Goal: Task Accomplishment & Management: Use online tool/utility

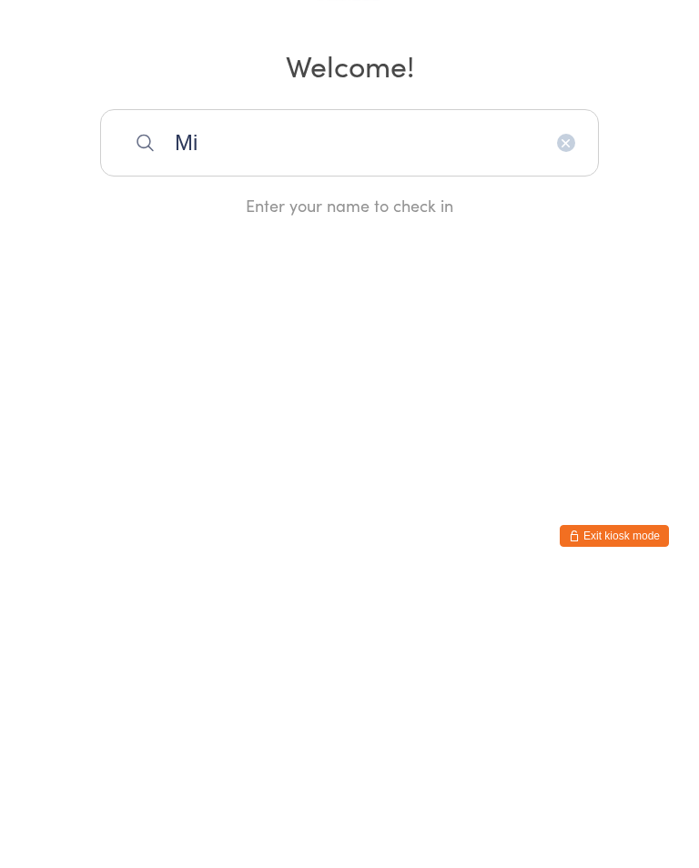
type input "Mil"
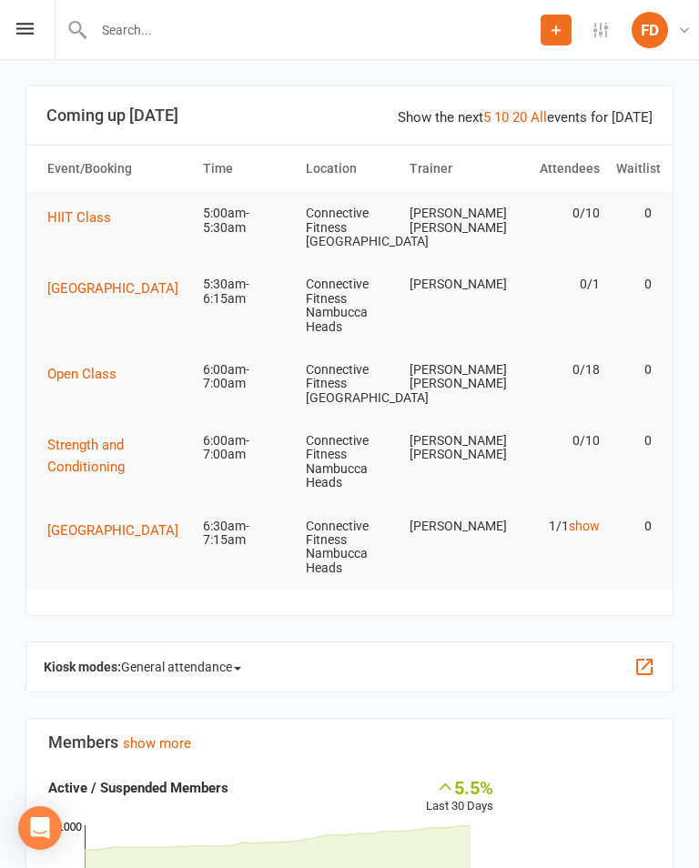
click at [646, 656] on button "button" at bounding box center [644, 667] width 22 height 22
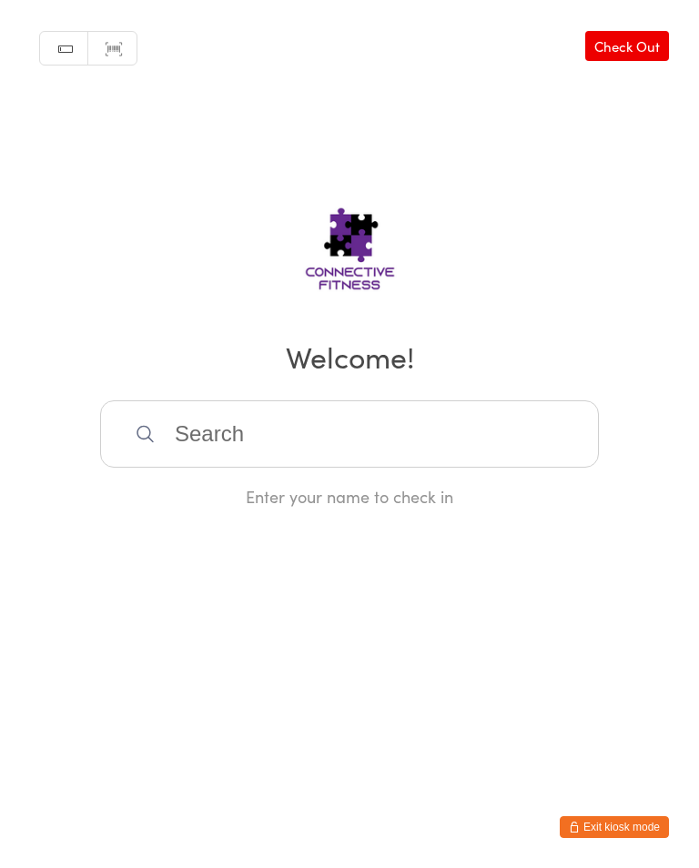
click at [308, 423] on input "search" at bounding box center [349, 433] width 499 height 67
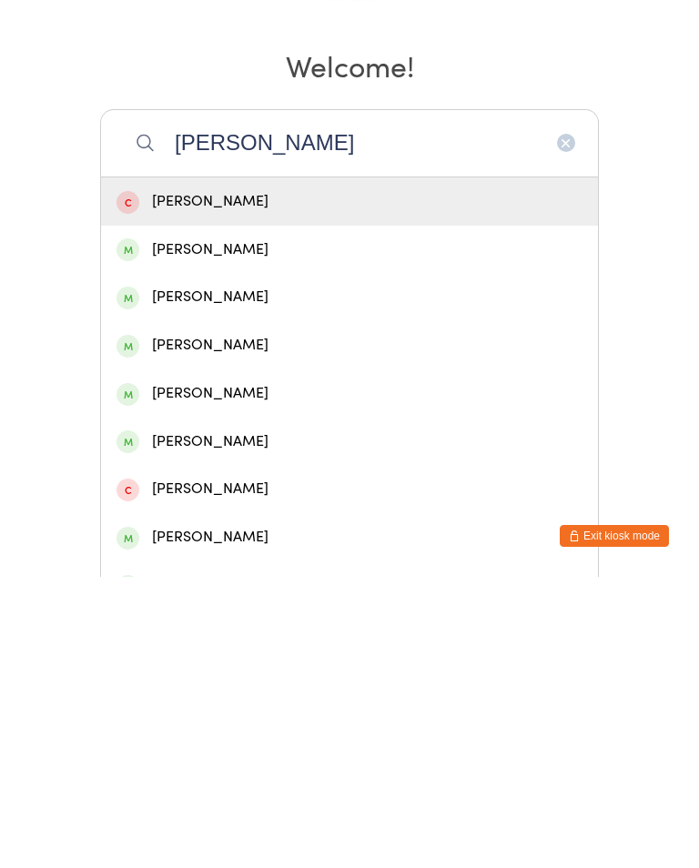
type input "[PERSON_NAME]"
click at [257, 529] on div "[PERSON_NAME]" at bounding box center [349, 541] width 466 height 25
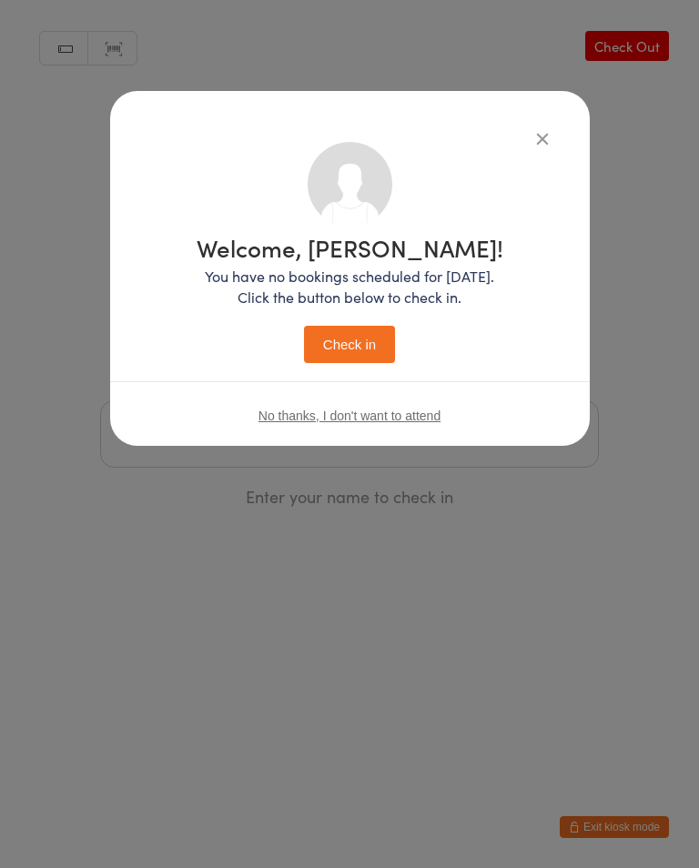
click at [363, 346] on button "Check in" at bounding box center [349, 344] width 91 height 37
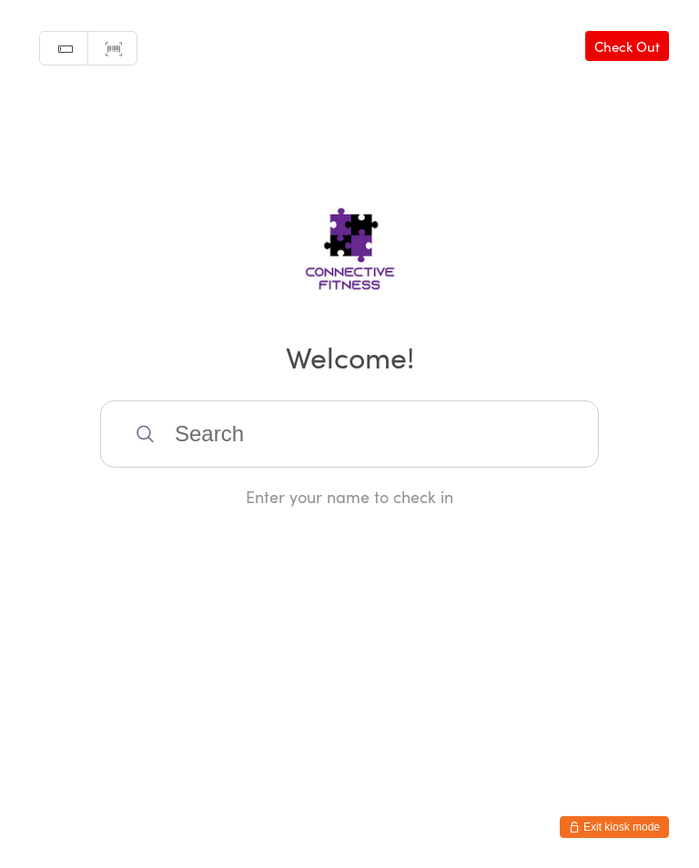
click at [362, 429] on input "search" at bounding box center [349, 433] width 499 height 67
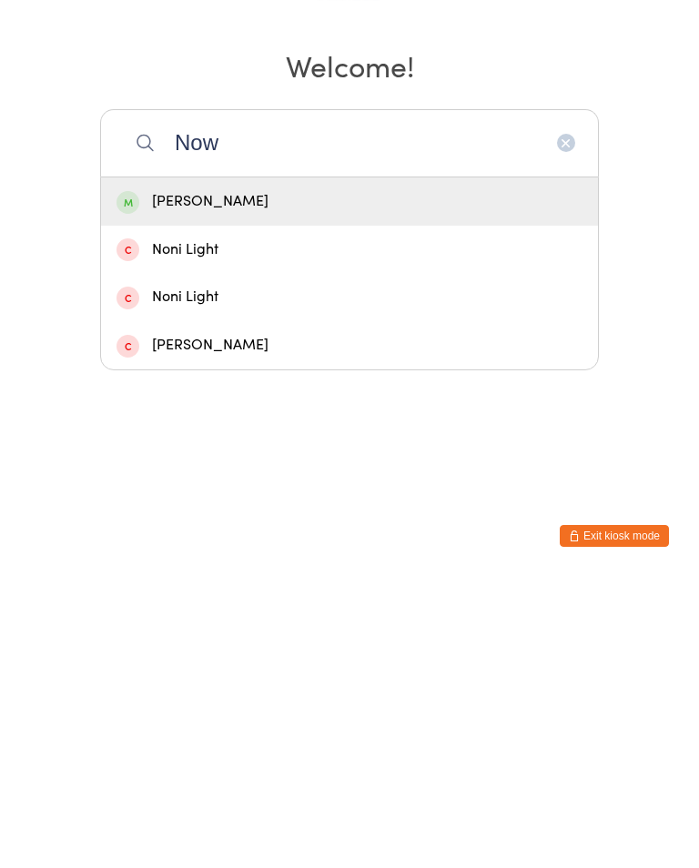
type input "Now"
click at [338, 480] on div "Adam Nowland" at bounding box center [349, 492] width 466 height 25
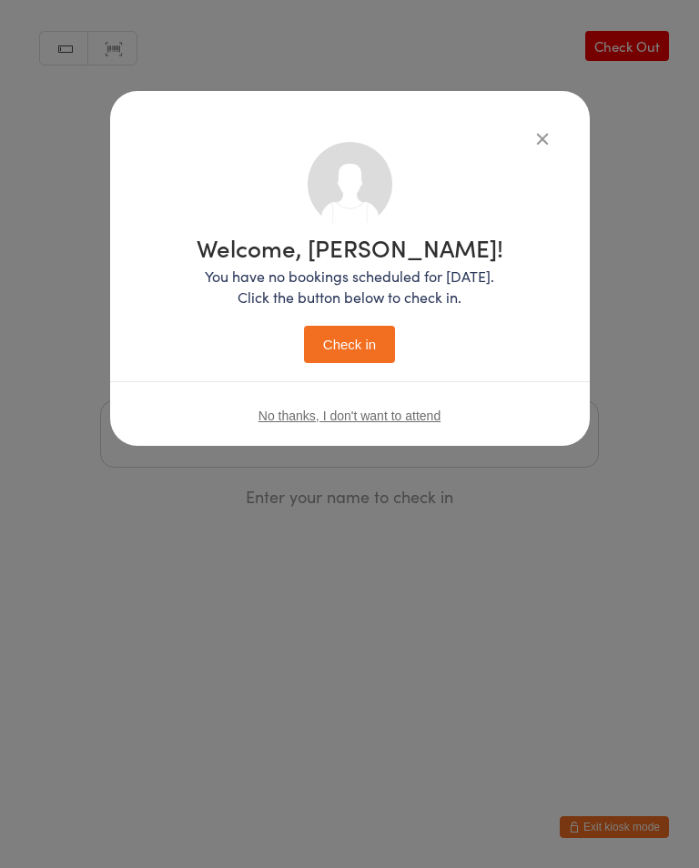
click at [359, 355] on button "Check in" at bounding box center [349, 344] width 91 height 37
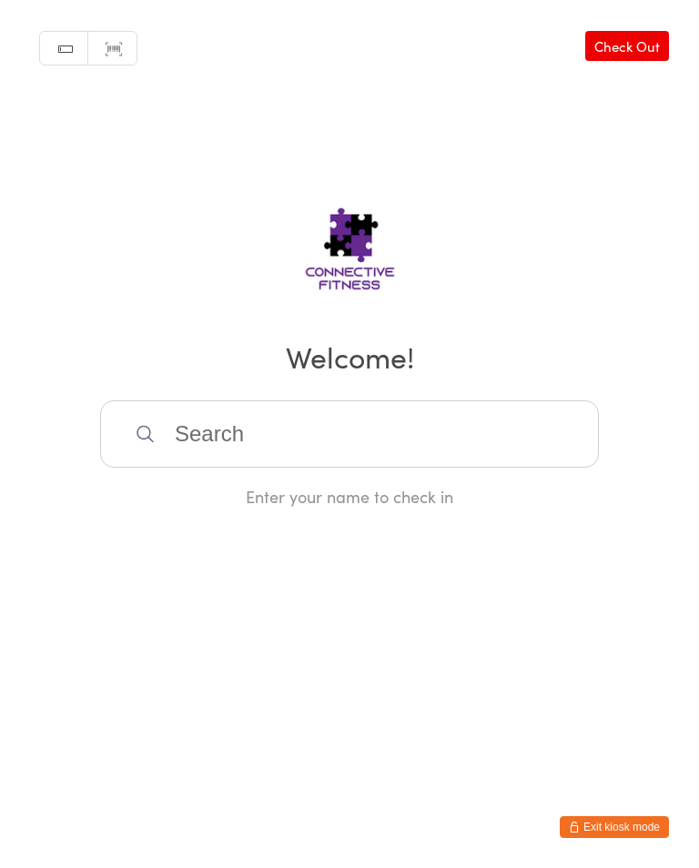
click at [225, 434] on input "search" at bounding box center [349, 433] width 499 height 67
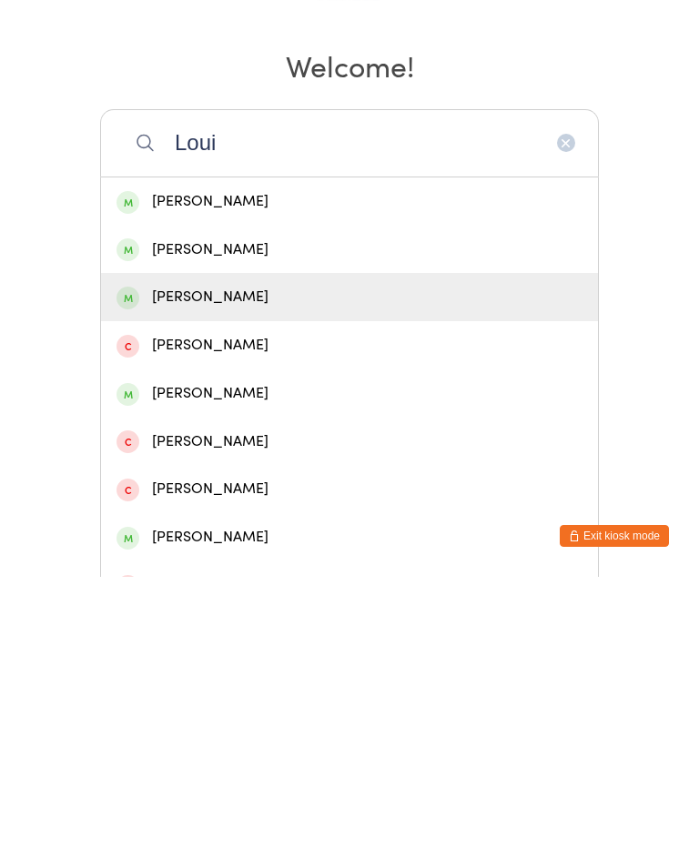
type input "Loui"
click at [222, 576] on div "Louis Marree" at bounding box center [349, 588] width 466 height 25
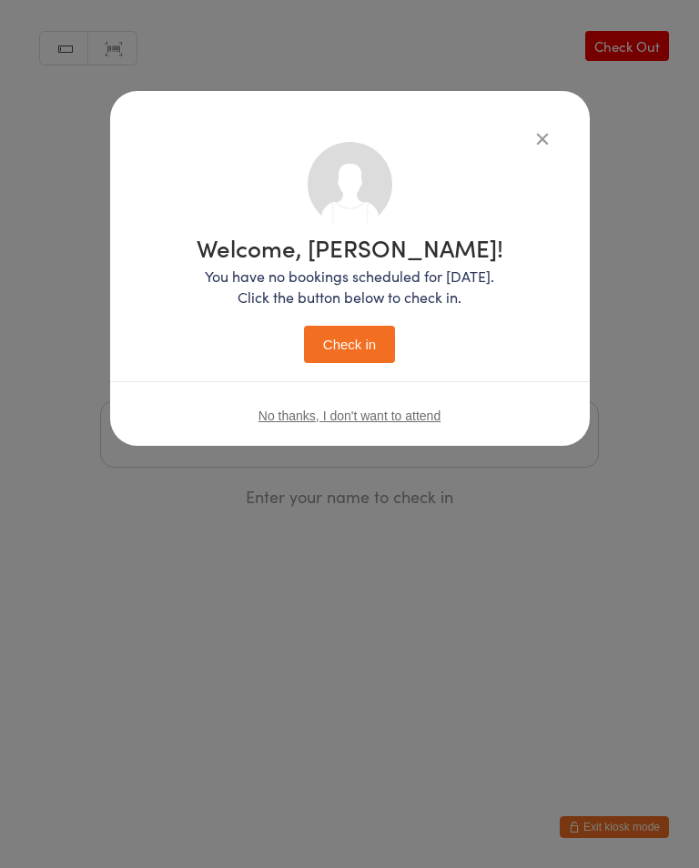
click at [367, 333] on button "Check in" at bounding box center [349, 344] width 91 height 37
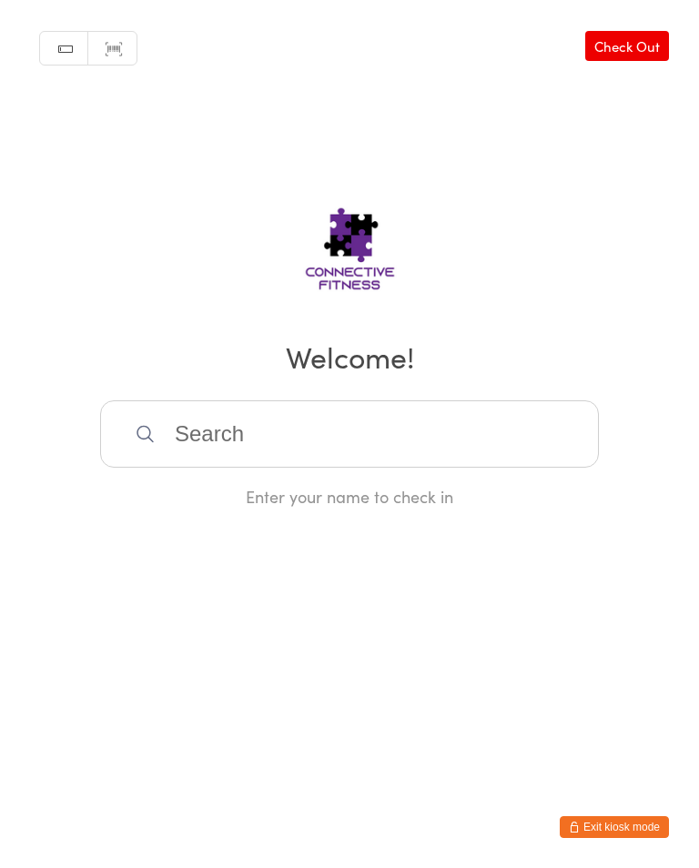
click at [307, 419] on input "search" at bounding box center [349, 433] width 499 height 67
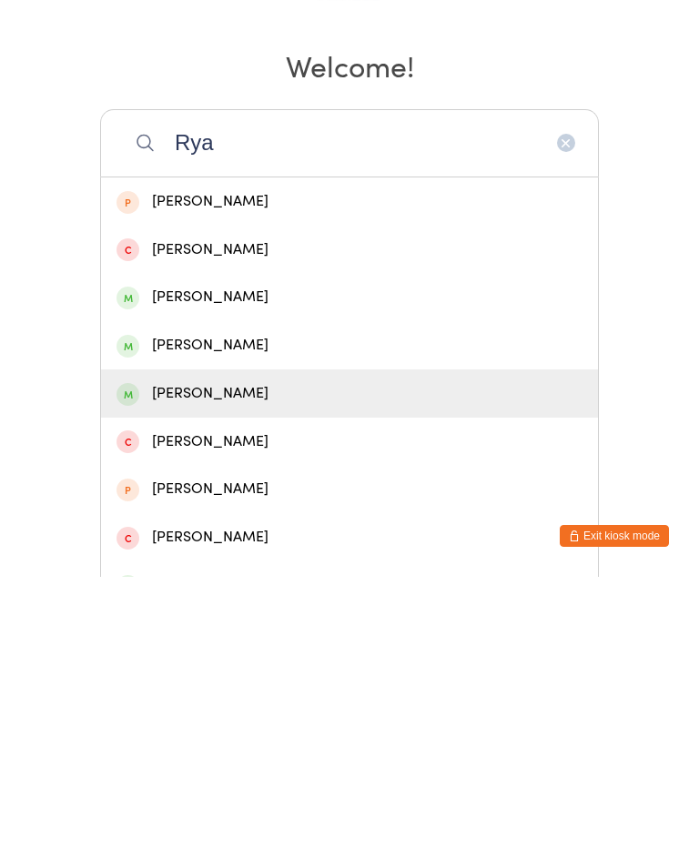
type input "Rya"
click at [230, 672] on div "Ryan Duggan" at bounding box center [349, 684] width 466 height 25
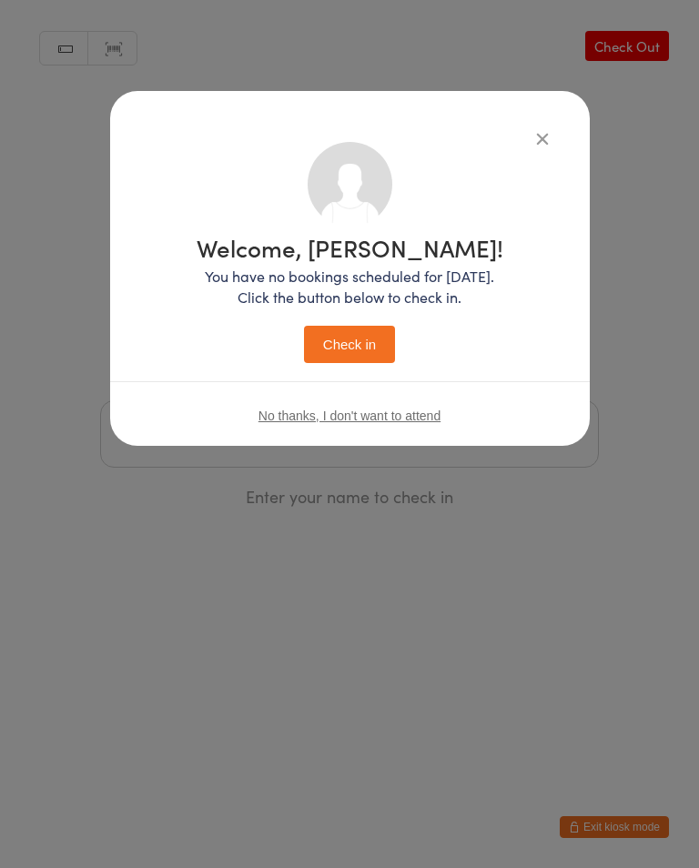
click at [366, 337] on button "Check in" at bounding box center [349, 344] width 91 height 37
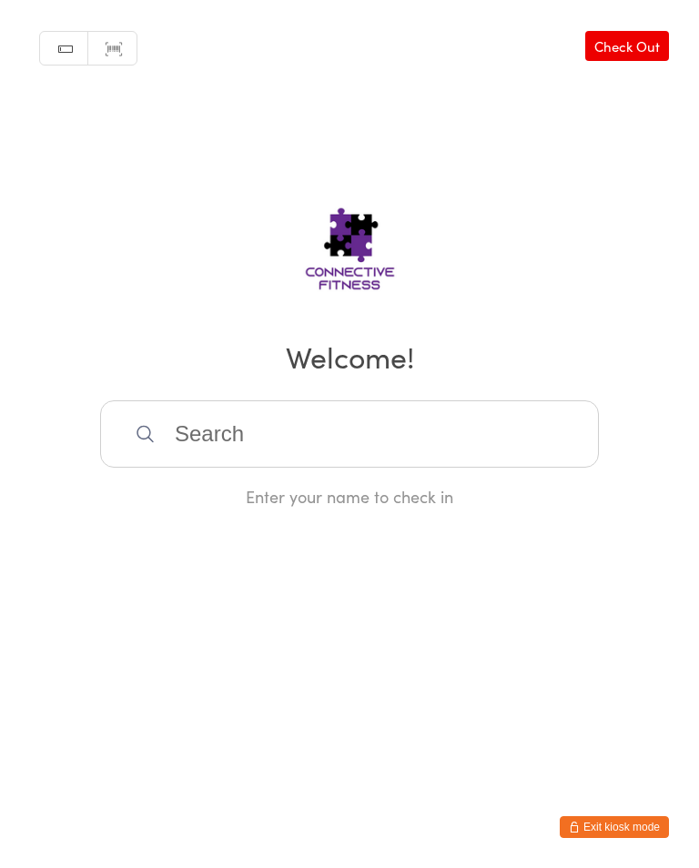
click at [534, 409] on input "search" at bounding box center [349, 433] width 499 height 67
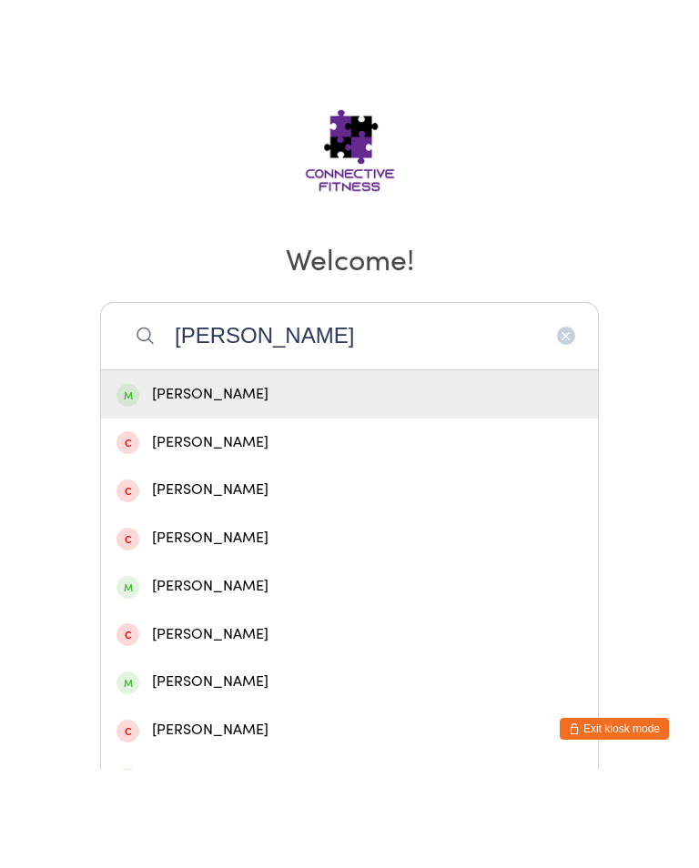
type input "Lucas heff"
click at [353, 469] on div "Lucas Heffernan" at bounding box center [349, 493] width 497 height 48
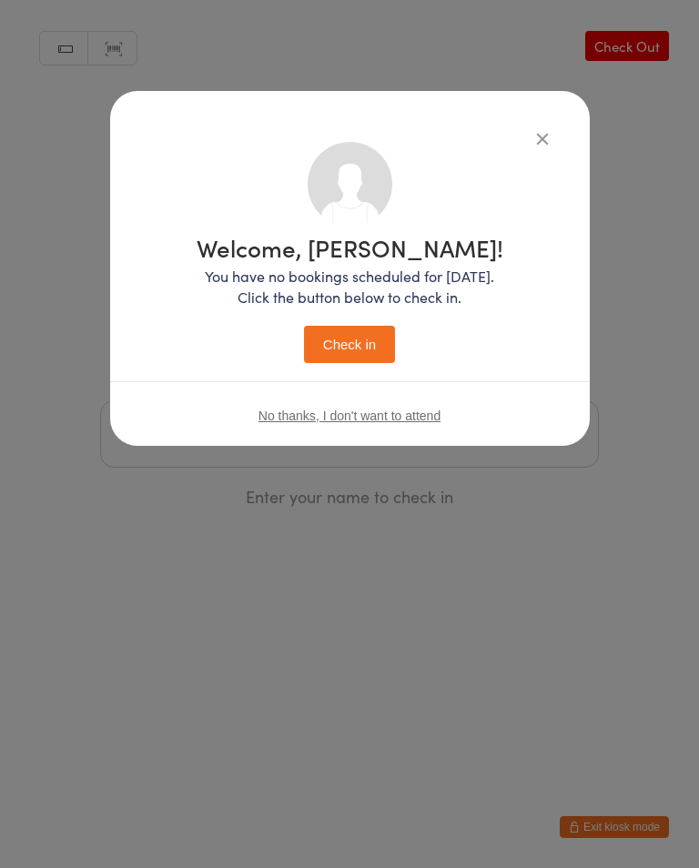
click at [348, 359] on button "Check in" at bounding box center [349, 344] width 91 height 37
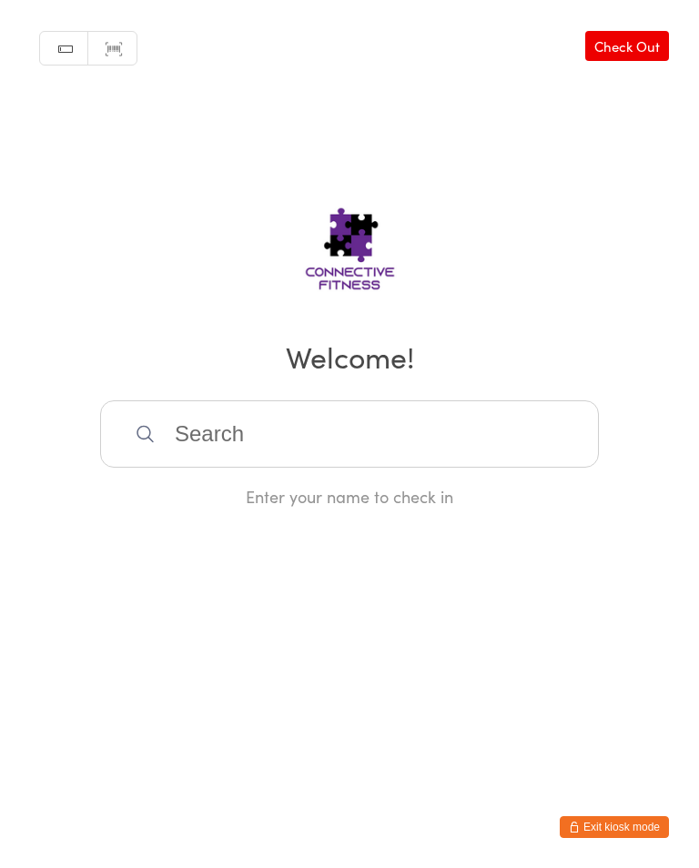
click at [250, 452] on input "search" at bounding box center [349, 433] width 499 height 67
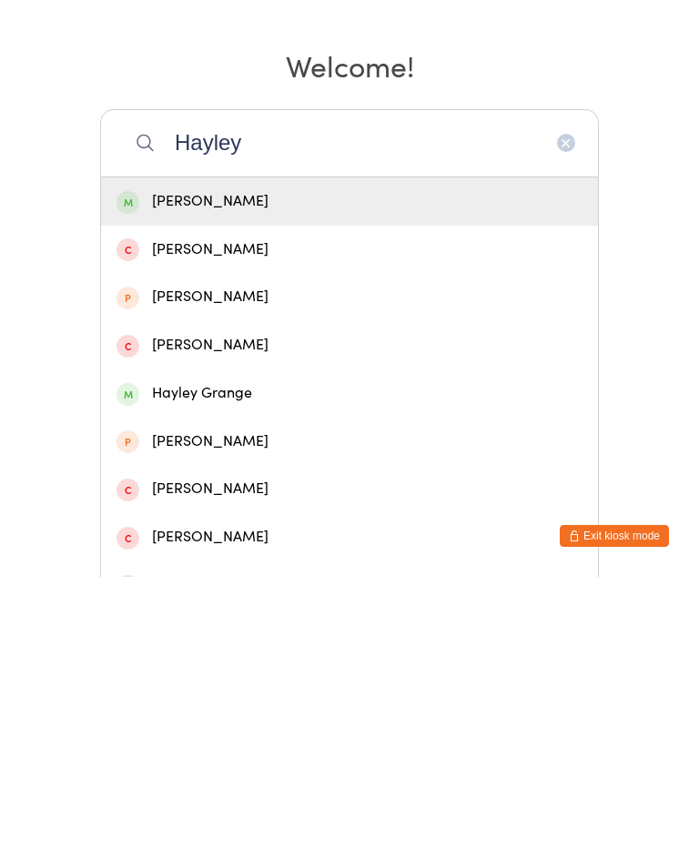
type input "Hayley"
click at [234, 672] on div "Hayley Grange" at bounding box center [349, 684] width 466 height 25
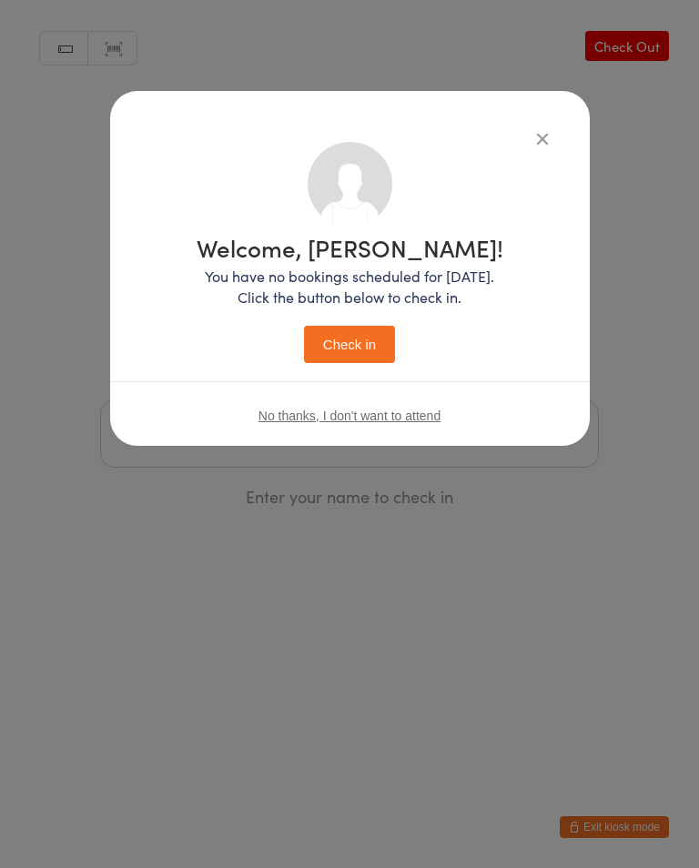
click at [362, 345] on button "Check in" at bounding box center [349, 344] width 91 height 37
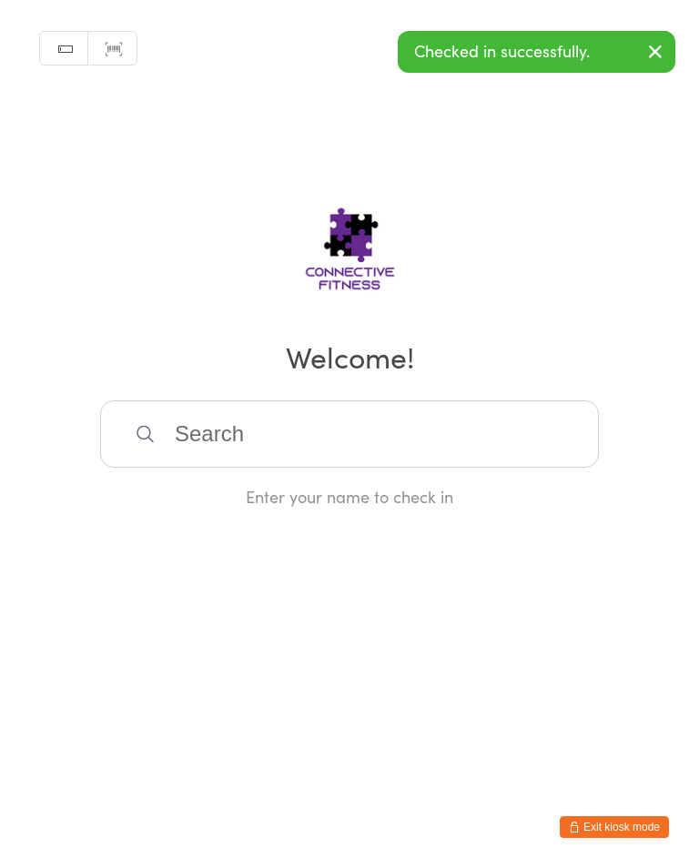
click at [233, 431] on input "search" at bounding box center [349, 433] width 499 height 67
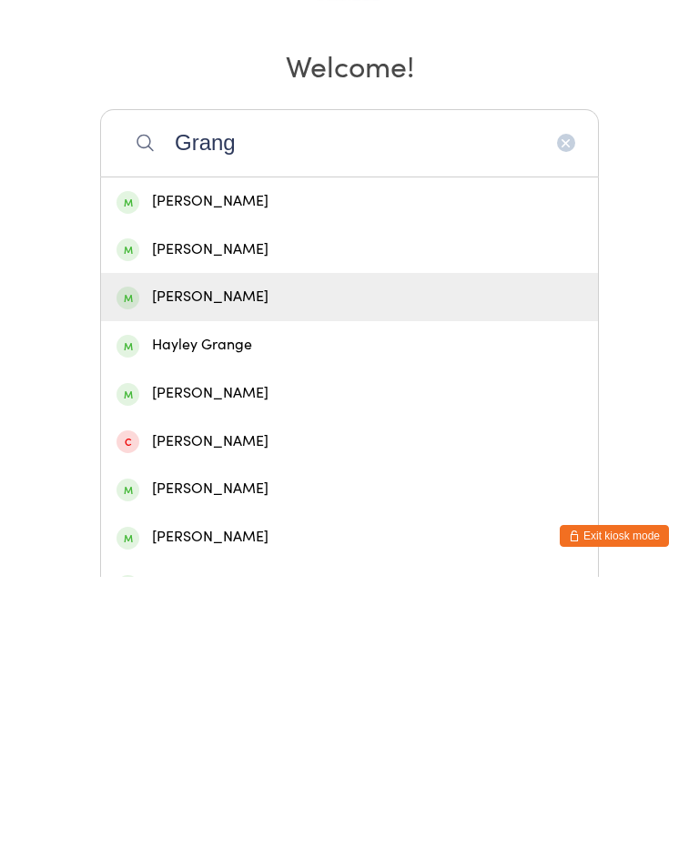
type input "Grang"
click at [228, 576] on div "Justin Grange" at bounding box center [349, 588] width 466 height 25
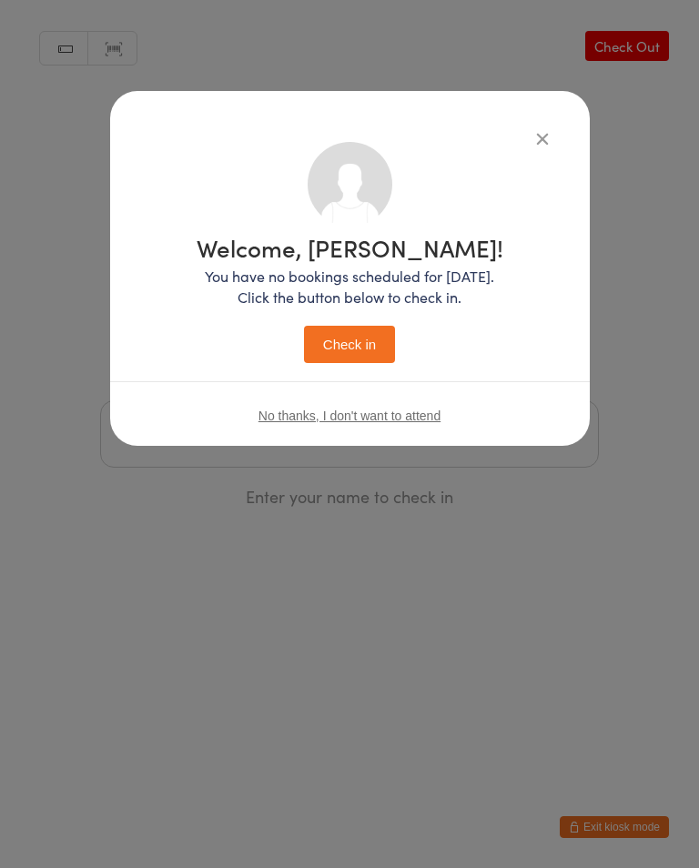
click at [363, 339] on button "Check in" at bounding box center [349, 344] width 91 height 37
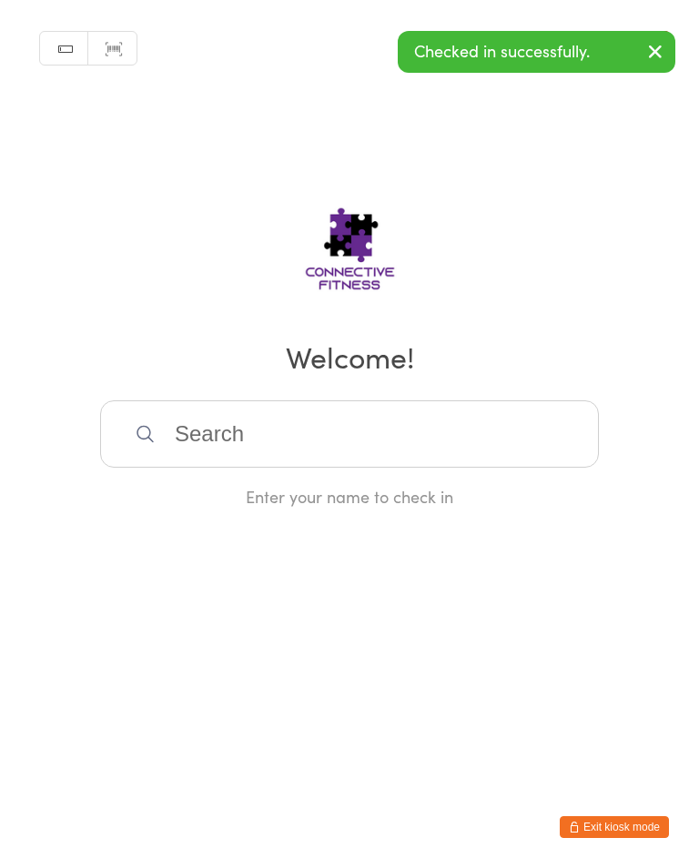
click at [533, 440] on input "search" at bounding box center [349, 433] width 499 height 67
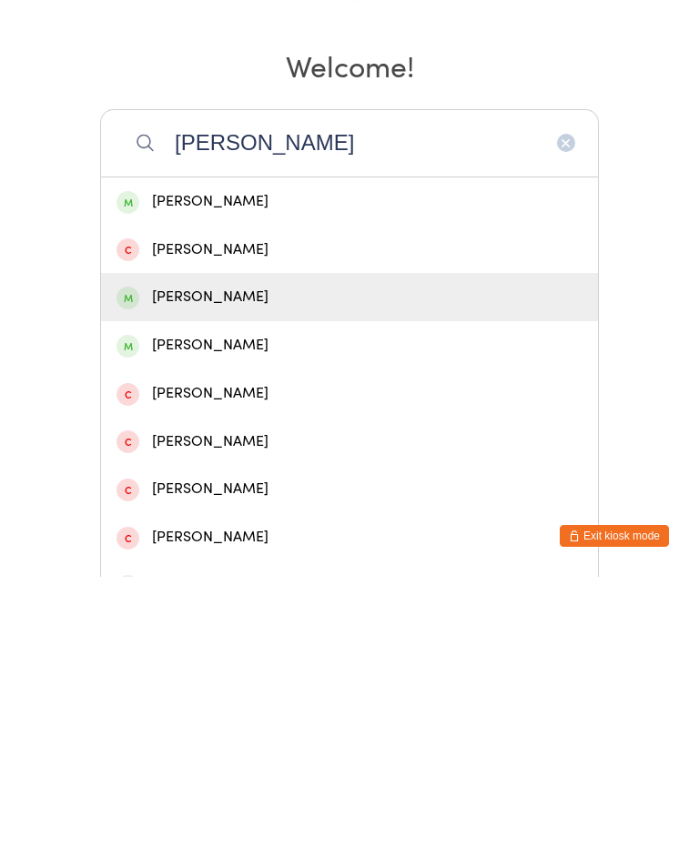
type input "Ellie"
click at [265, 564] on div "Ellie Grange" at bounding box center [349, 588] width 497 height 48
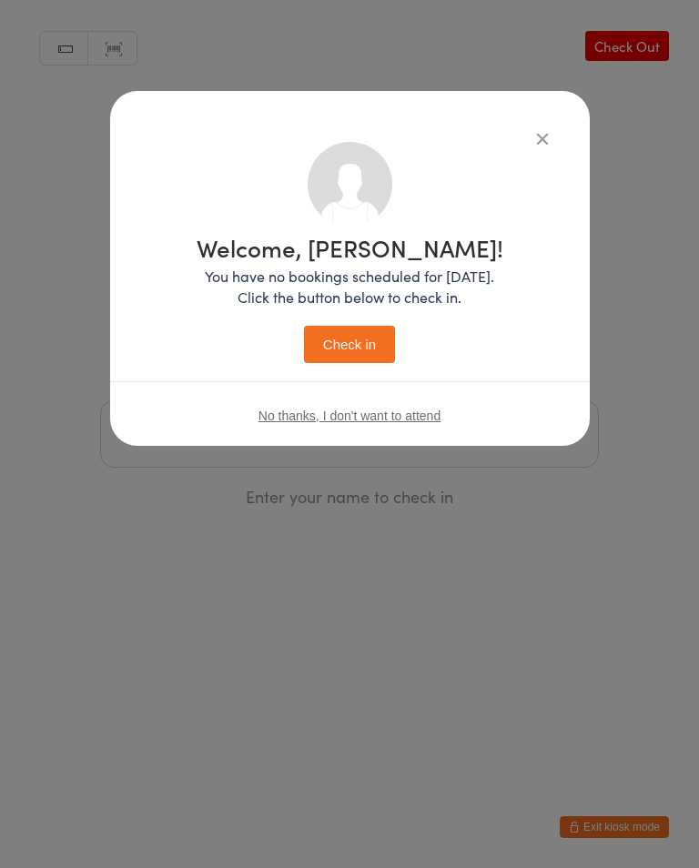
click at [333, 353] on button "Check in" at bounding box center [349, 344] width 91 height 37
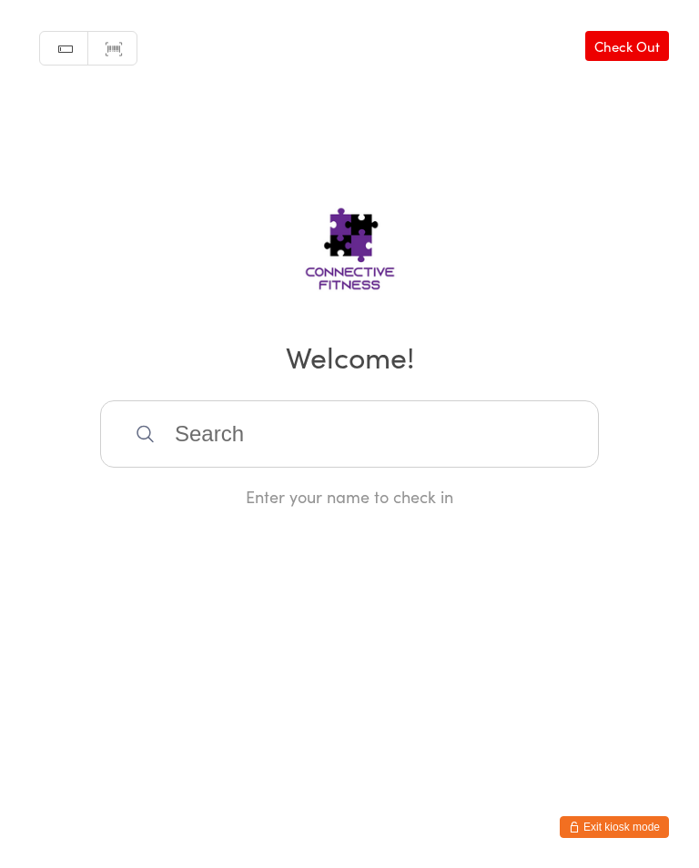
click at [468, 426] on input "search" at bounding box center [349, 433] width 499 height 67
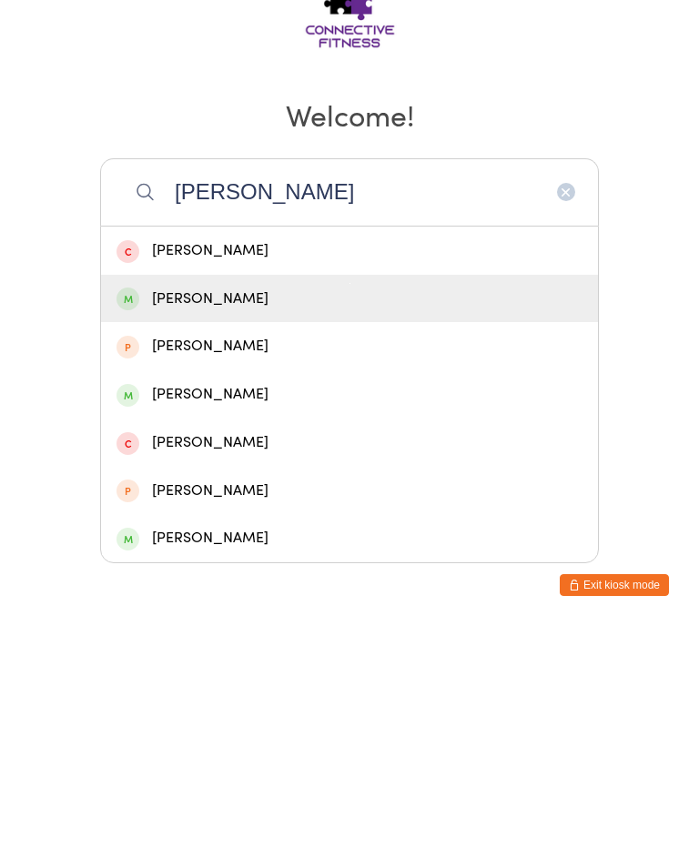
type input "Nikki f"
click at [225, 529] on div "Nikki Field" at bounding box center [349, 541] width 466 height 25
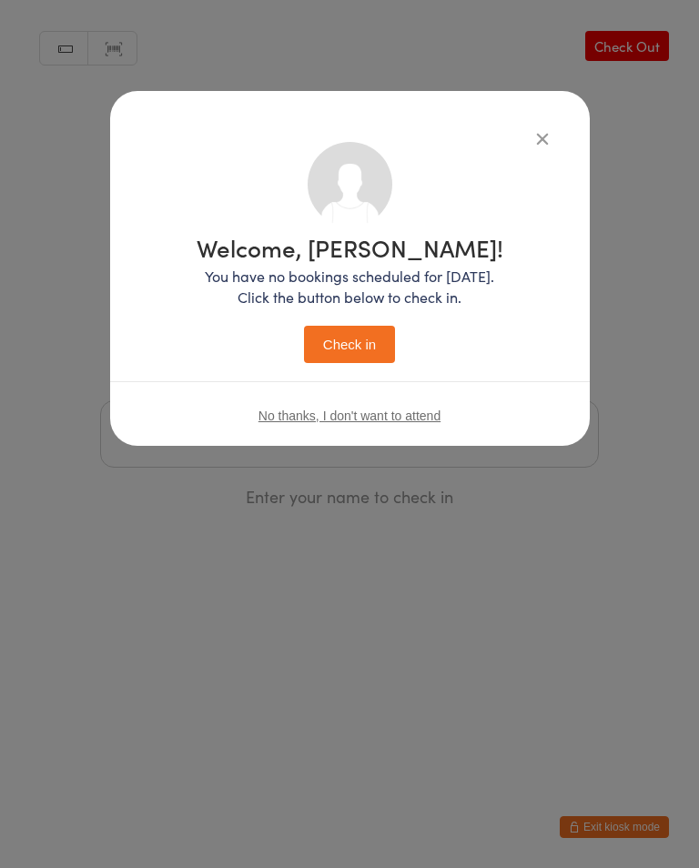
click at [357, 346] on button "Check in" at bounding box center [349, 344] width 91 height 37
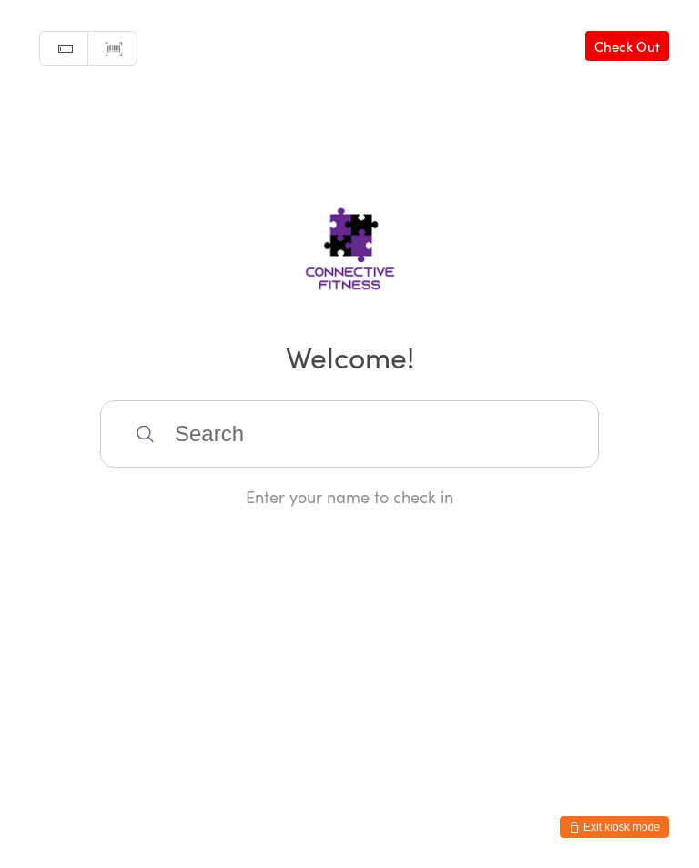
click at [332, 431] on input "search" at bounding box center [349, 433] width 499 height 67
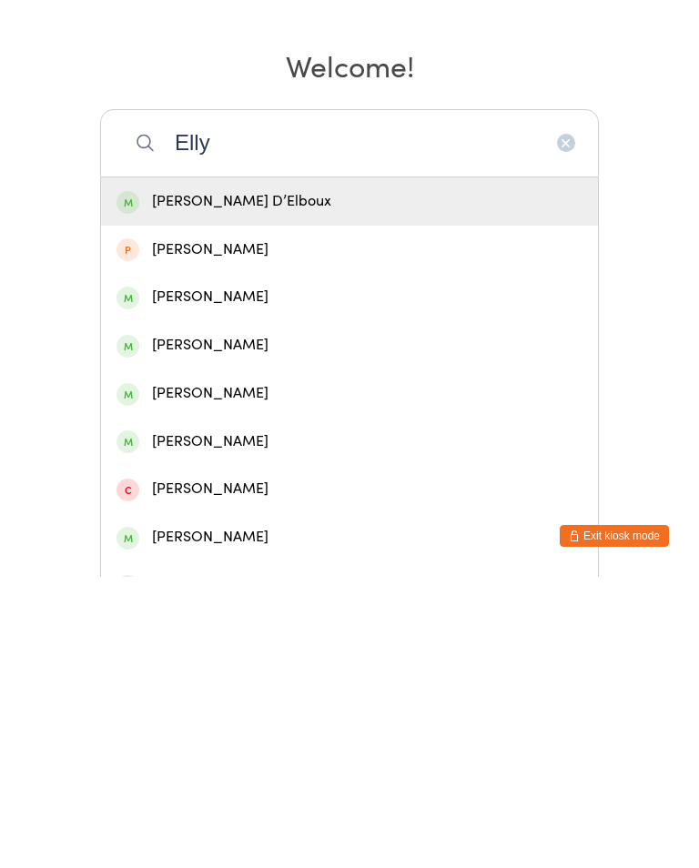
type input "Elly"
click at [273, 576] on div "Elly-Joy McGrath" at bounding box center [349, 588] width 466 height 25
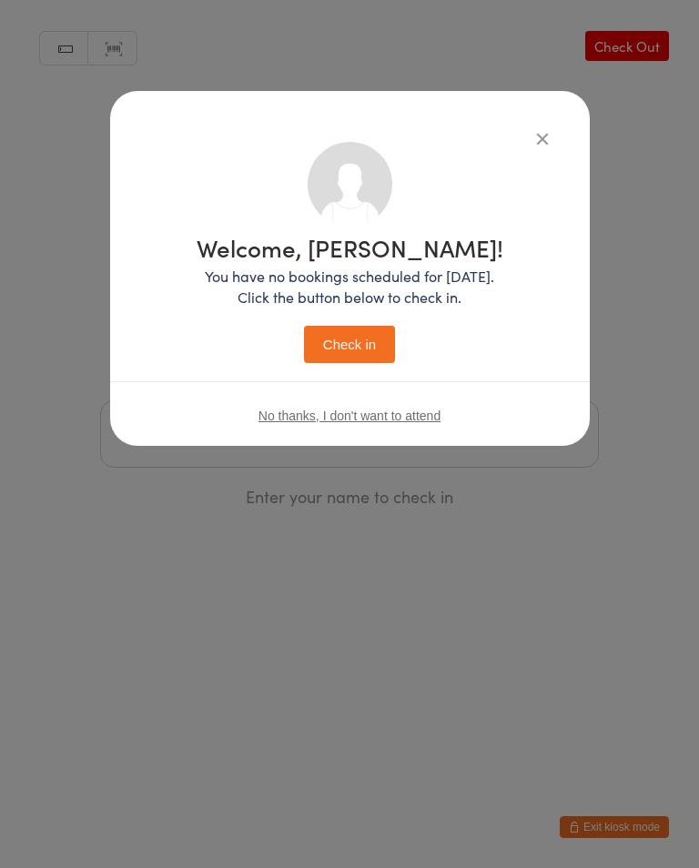
click at [369, 343] on button "Check in" at bounding box center [349, 344] width 91 height 37
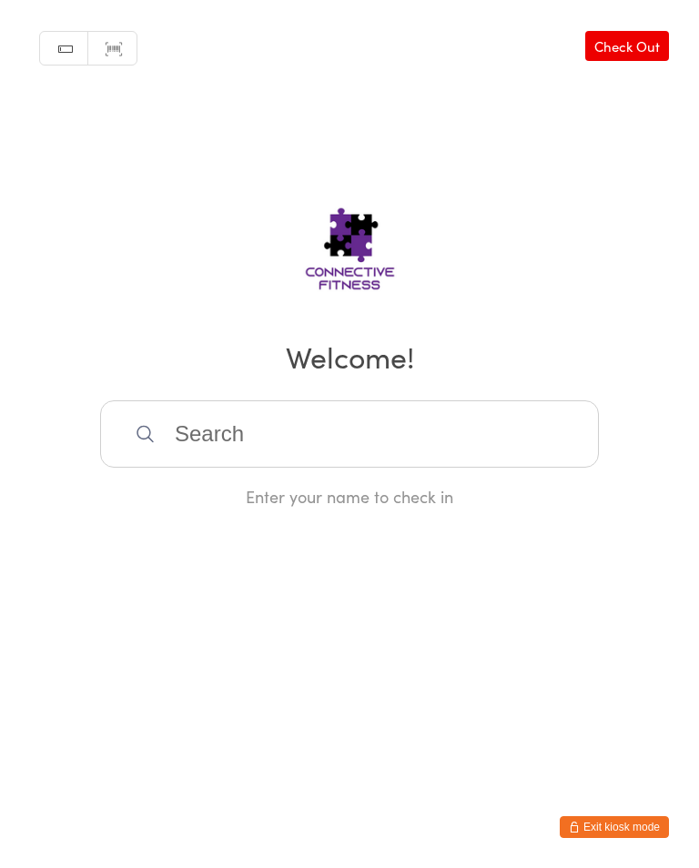
click at [311, 446] on input "search" at bounding box center [349, 433] width 499 height 67
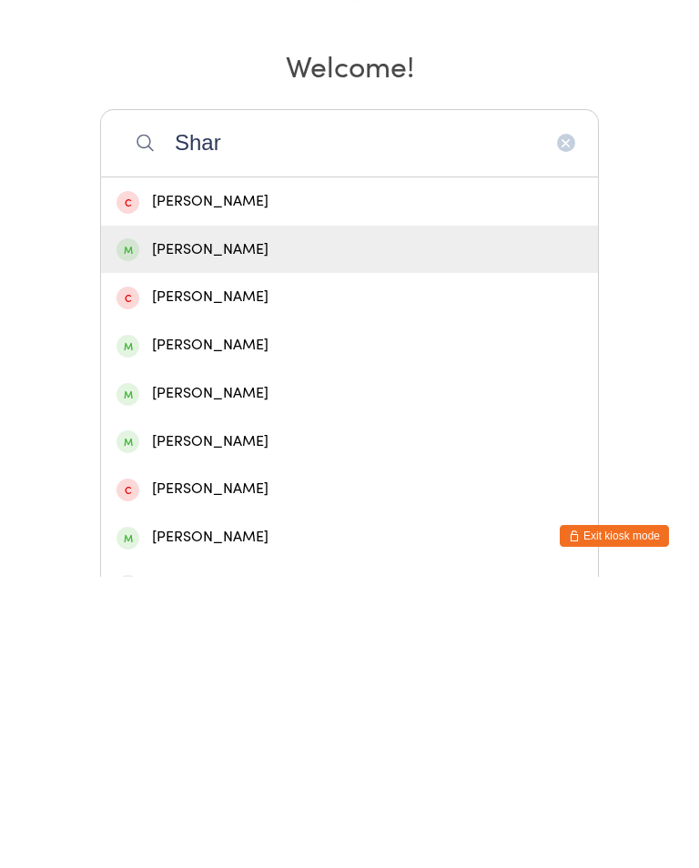
type input "Shar"
click at [225, 529] on div "Sharon Wilson" at bounding box center [349, 541] width 466 height 25
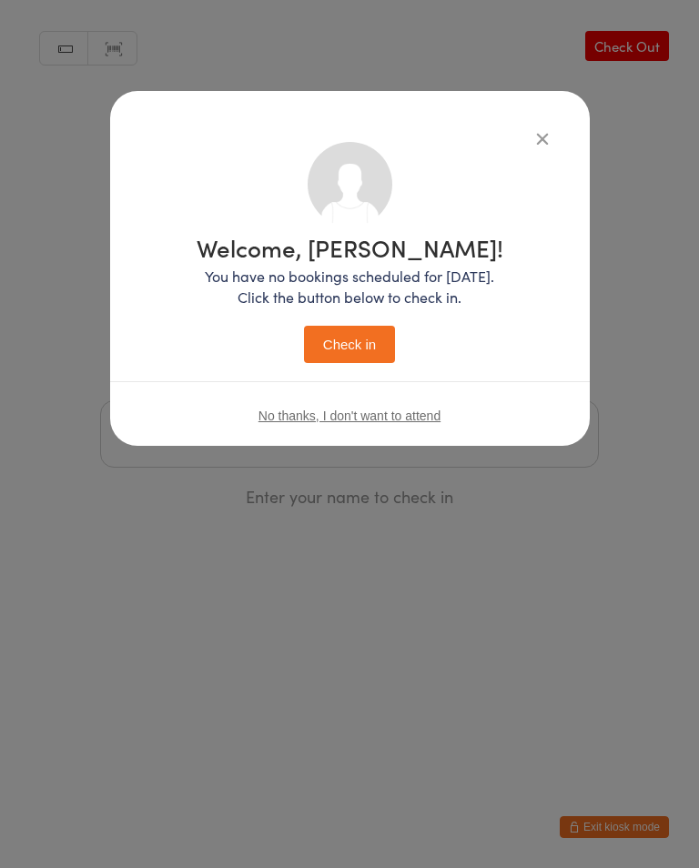
click at [346, 348] on button "Check in" at bounding box center [349, 344] width 91 height 37
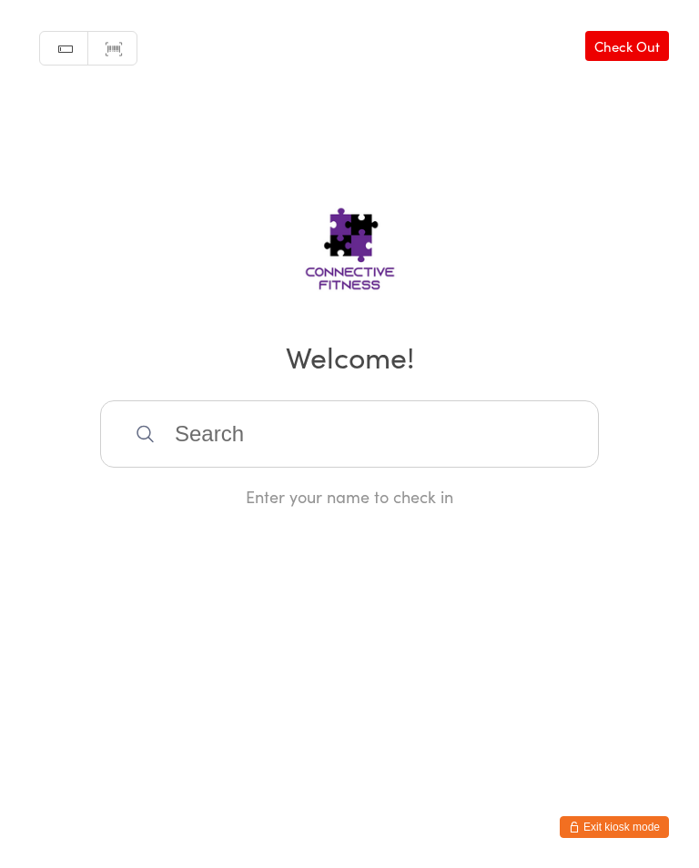
click at [290, 426] on input "search" at bounding box center [349, 433] width 499 height 67
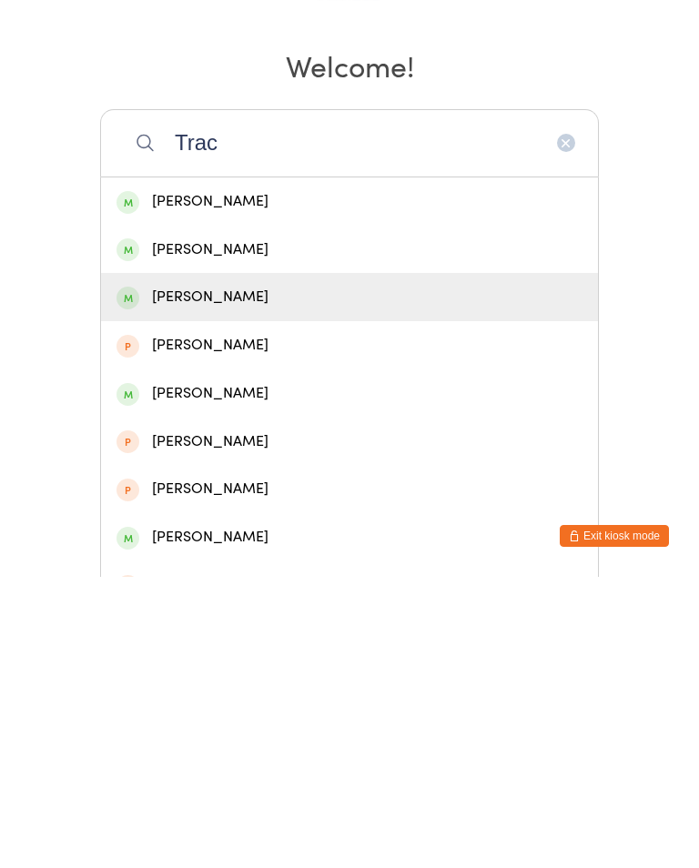
type input "Trac"
click at [197, 576] on div "Tracy Pocock" at bounding box center [349, 588] width 466 height 25
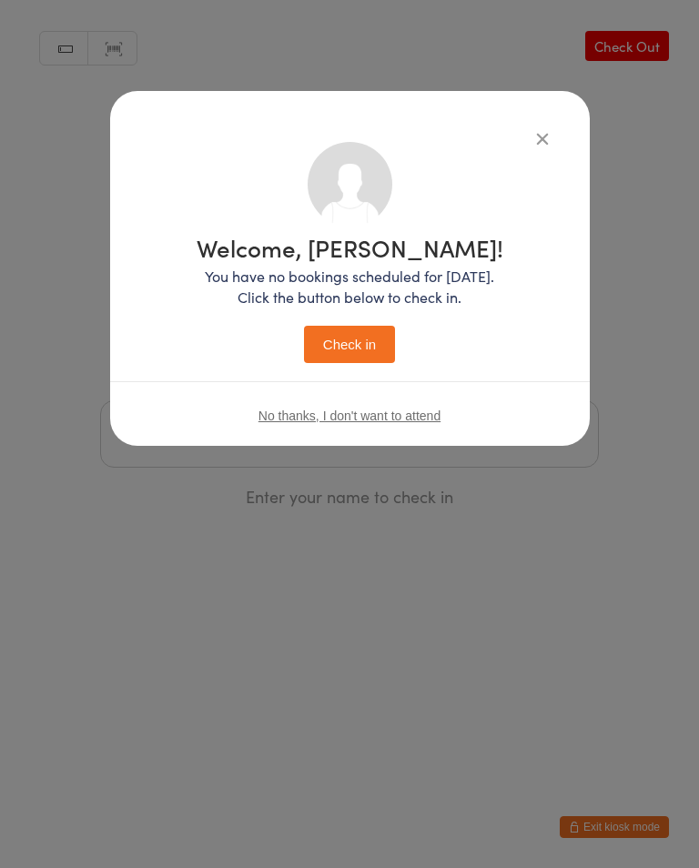
click at [368, 341] on button "Check in" at bounding box center [349, 344] width 91 height 37
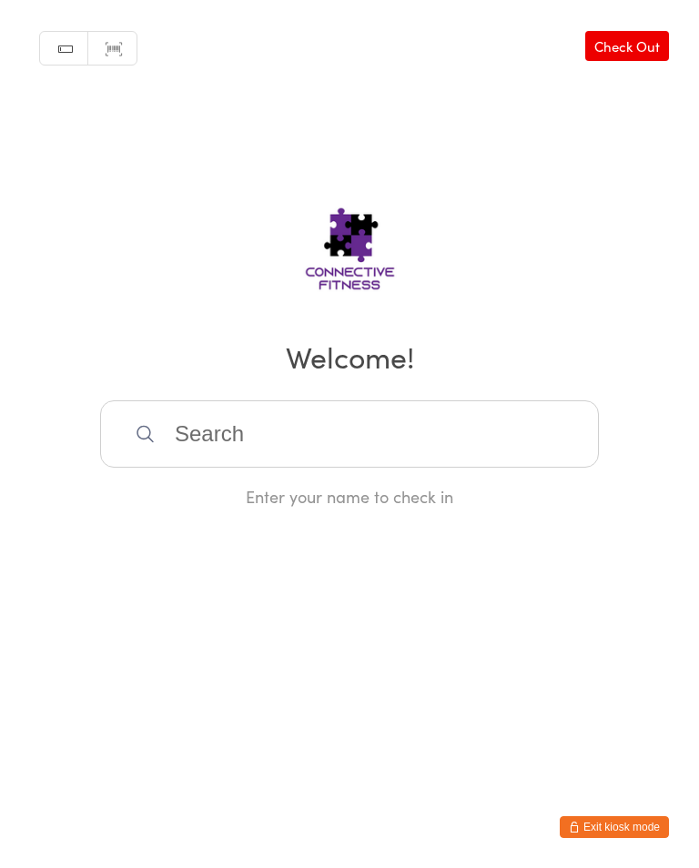
click at [259, 431] on input "search" at bounding box center [349, 433] width 499 height 67
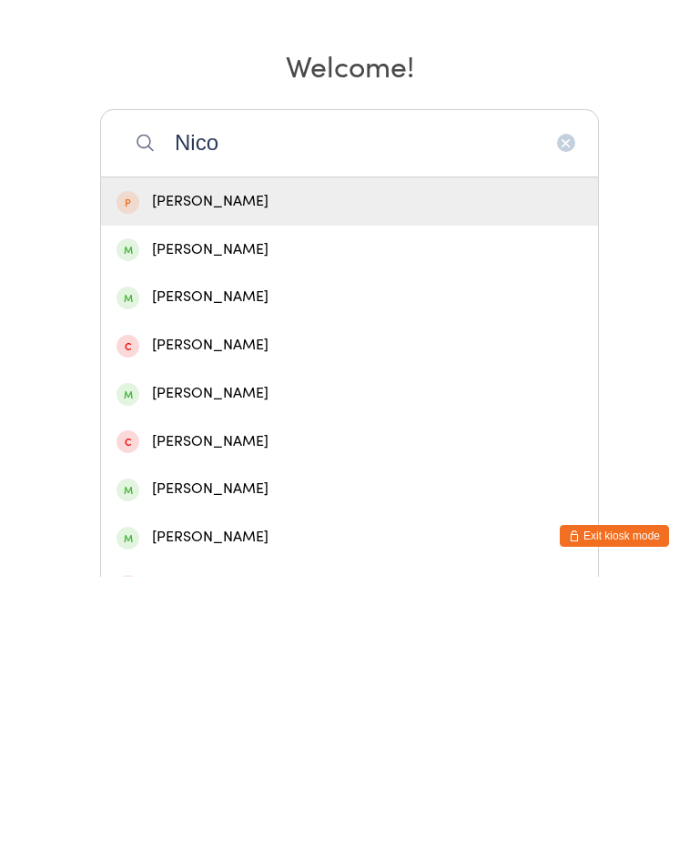
type input "Nico"
click at [252, 529] on div "Nicole Blake" at bounding box center [349, 541] width 466 height 25
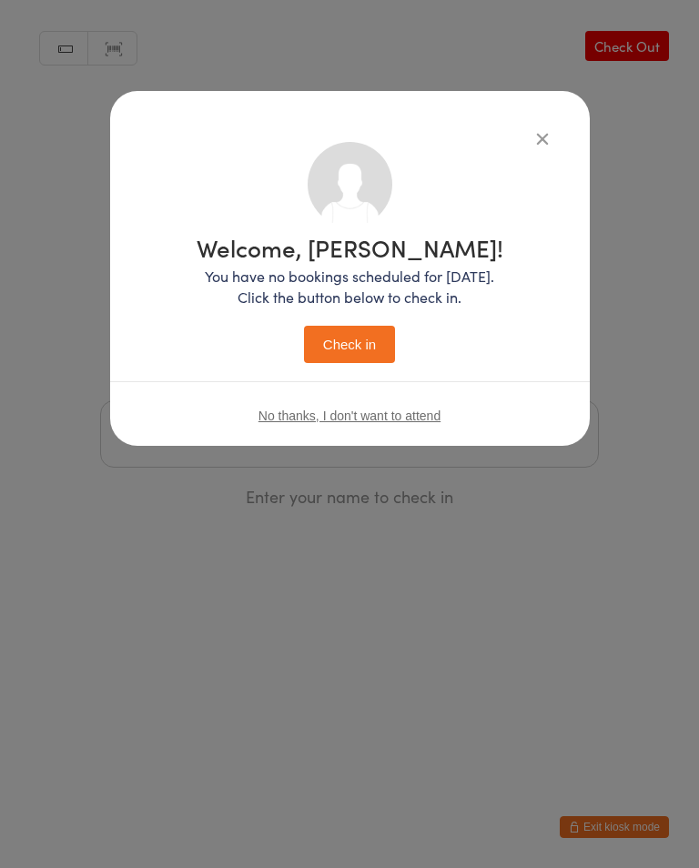
click at [353, 338] on button "Check in" at bounding box center [349, 344] width 91 height 37
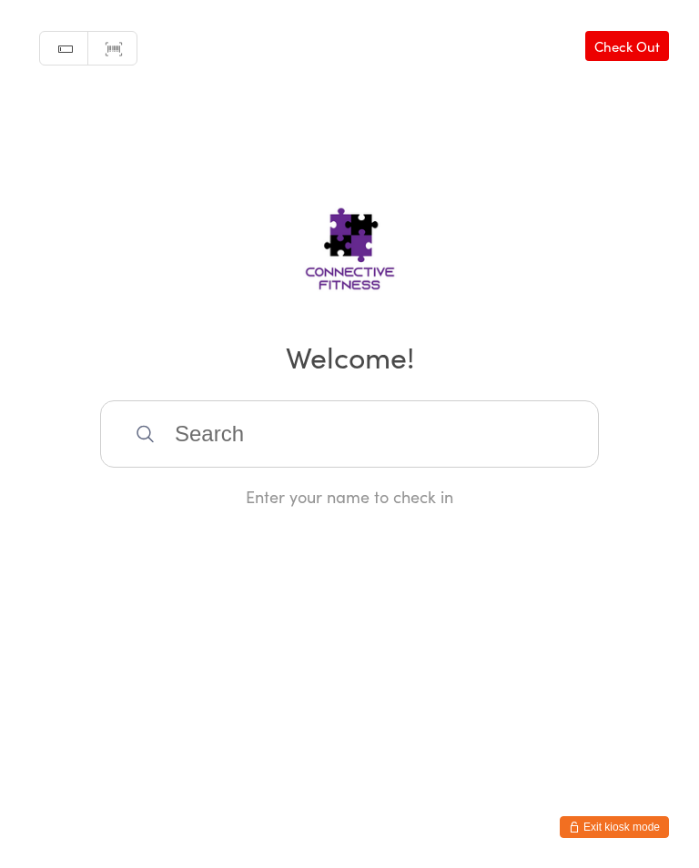
click at [646, 51] on link "Check Out" at bounding box center [627, 46] width 84 height 30
click at [378, 433] on input "search" at bounding box center [349, 433] width 499 height 67
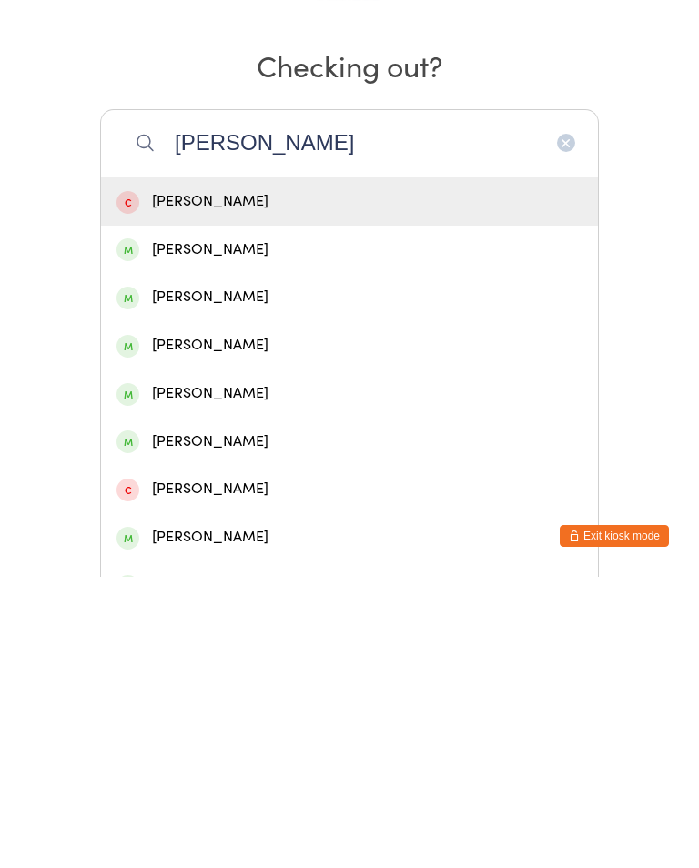
type input "Andrew"
click at [252, 529] on div "Andrew Holmes" at bounding box center [349, 541] width 466 height 25
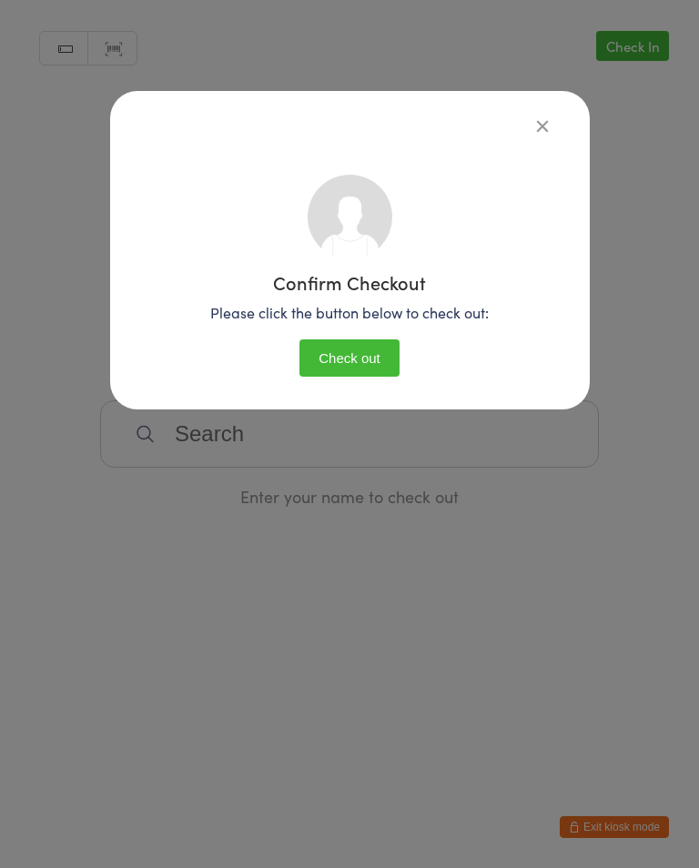
click at [366, 363] on button "Check out" at bounding box center [349, 357] width 100 height 37
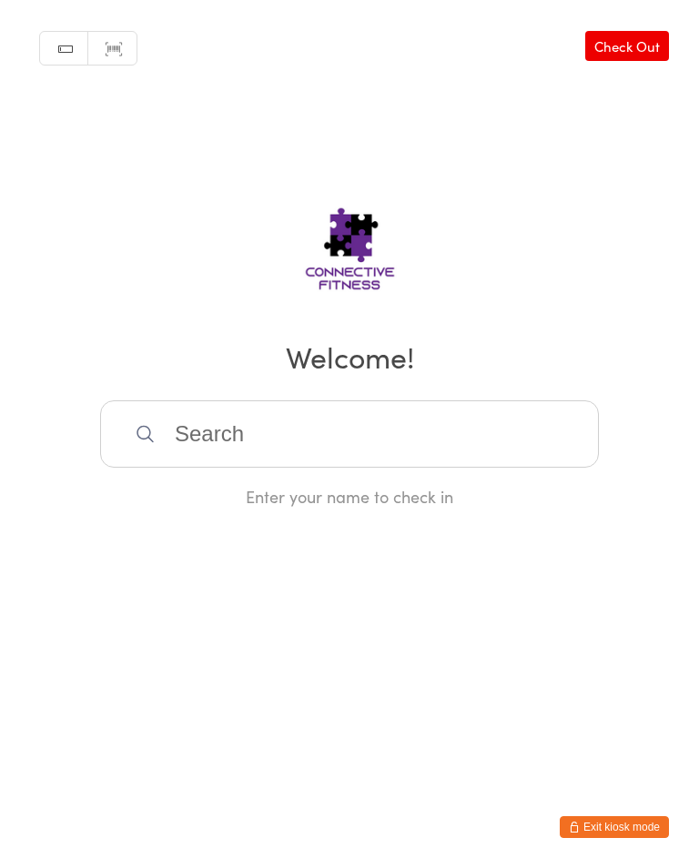
click at [319, 417] on input "search" at bounding box center [349, 433] width 499 height 67
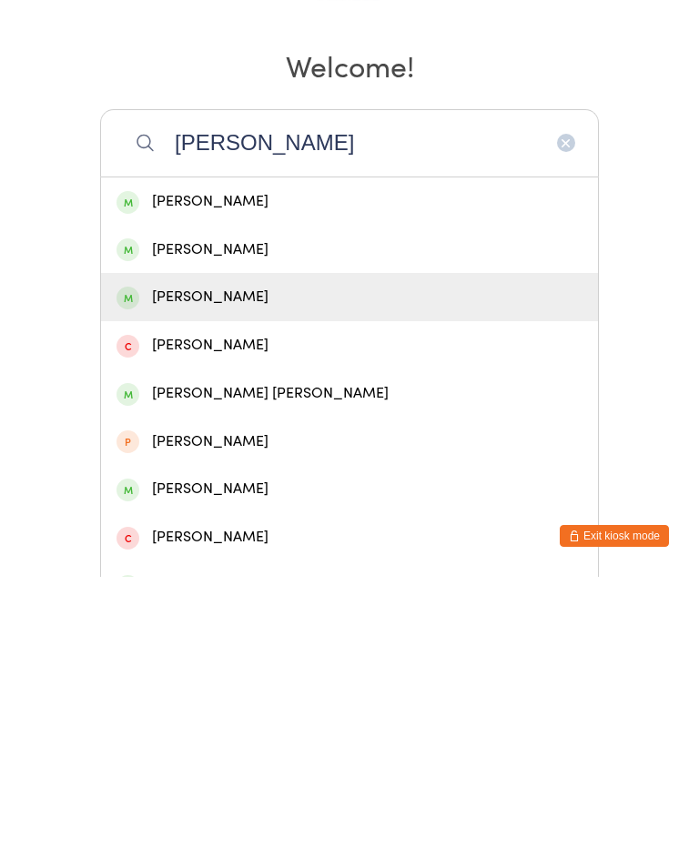
type input "Cher"
click at [298, 576] on div "Cherrie reffold" at bounding box center [349, 588] width 466 height 25
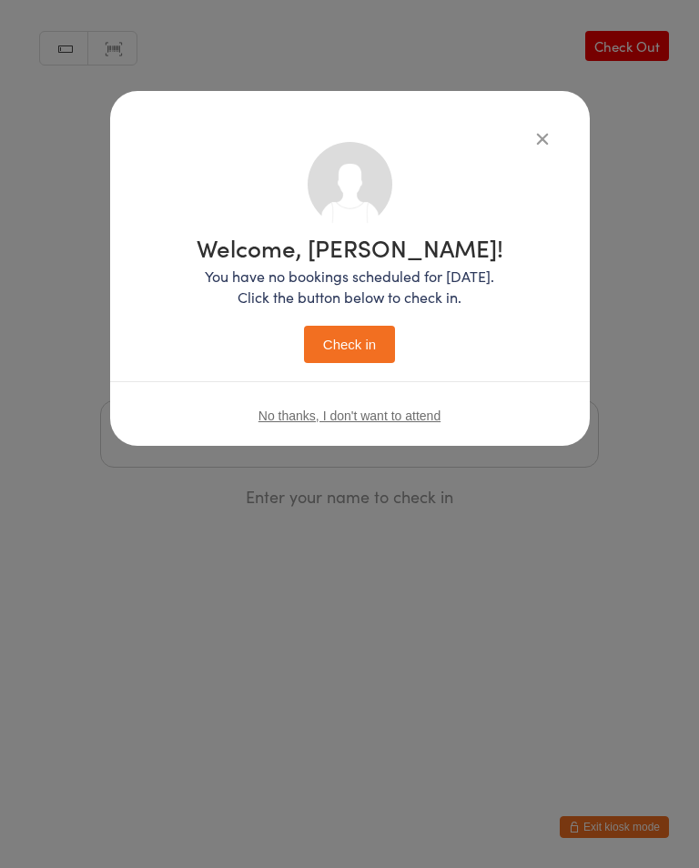
click at [351, 344] on button "Check in" at bounding box center [349, 344] width 91 height 37
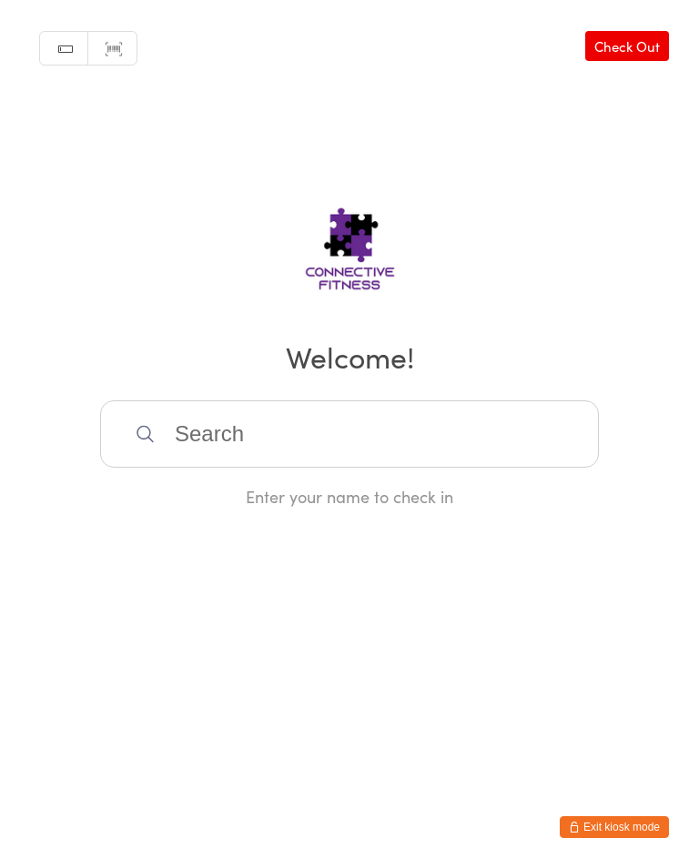
click at [451, 443] on input "search" at bounding box center [349, 433] width 499 height 67
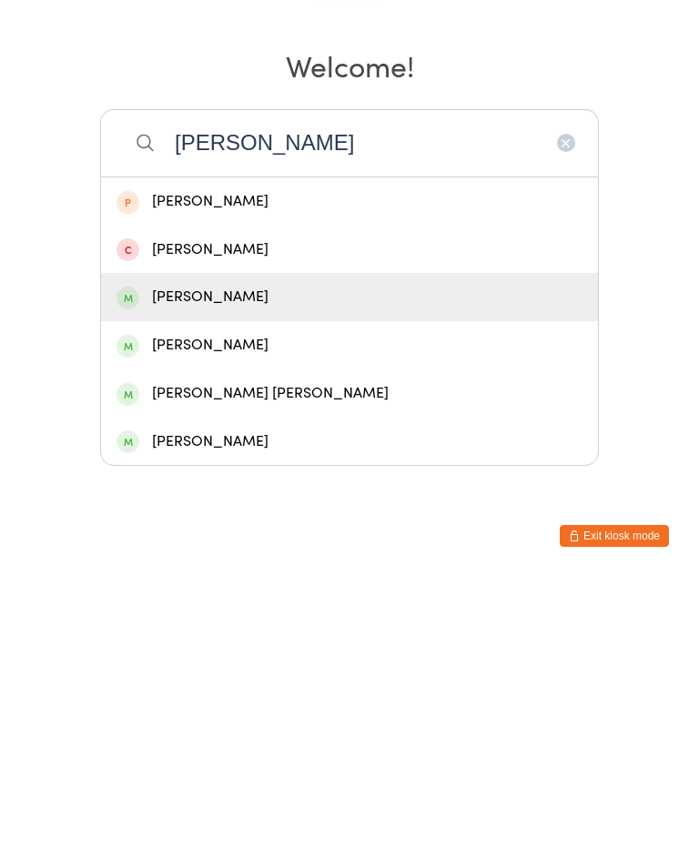
type input "Lisa"
click at [252, 576] on div "Lisa Daley" at bounding box center [349, 588] width 466 height 25
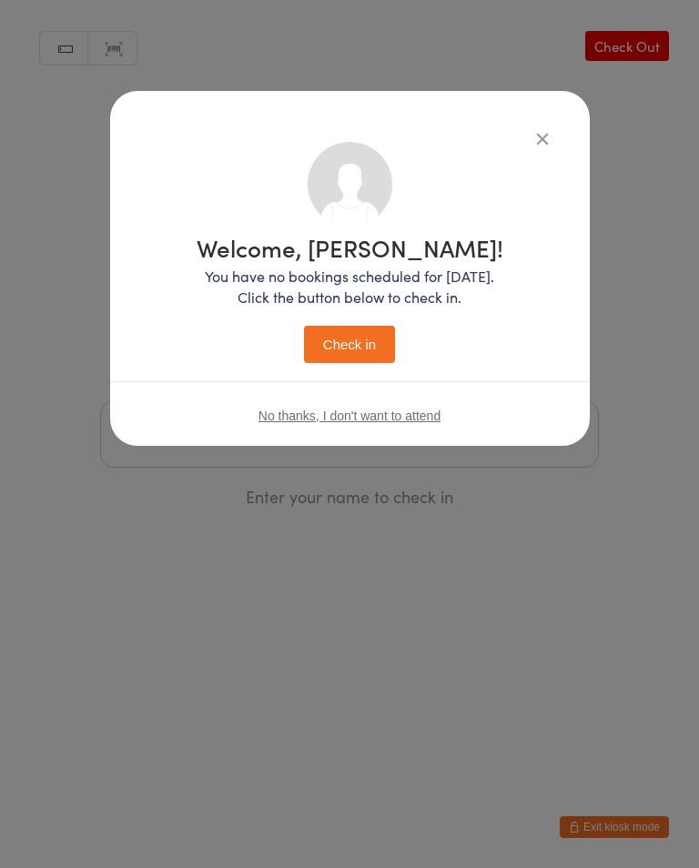
click at [385, 352] on button "Check in" at bounding box center [349, 344] width 91 height 37
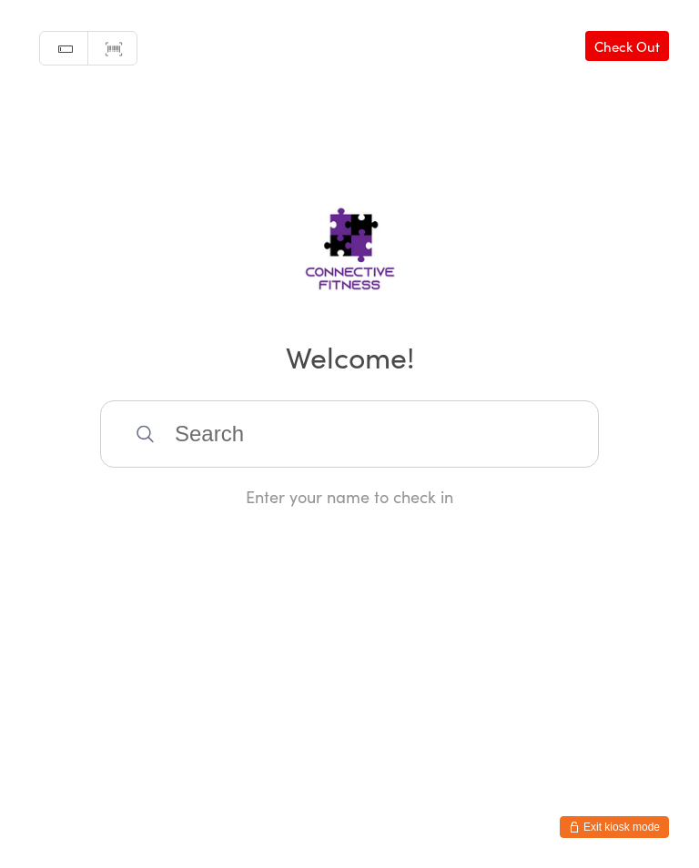
click at [328, 460] on input "search" at bounding box center [349, 433] width 499 height 67
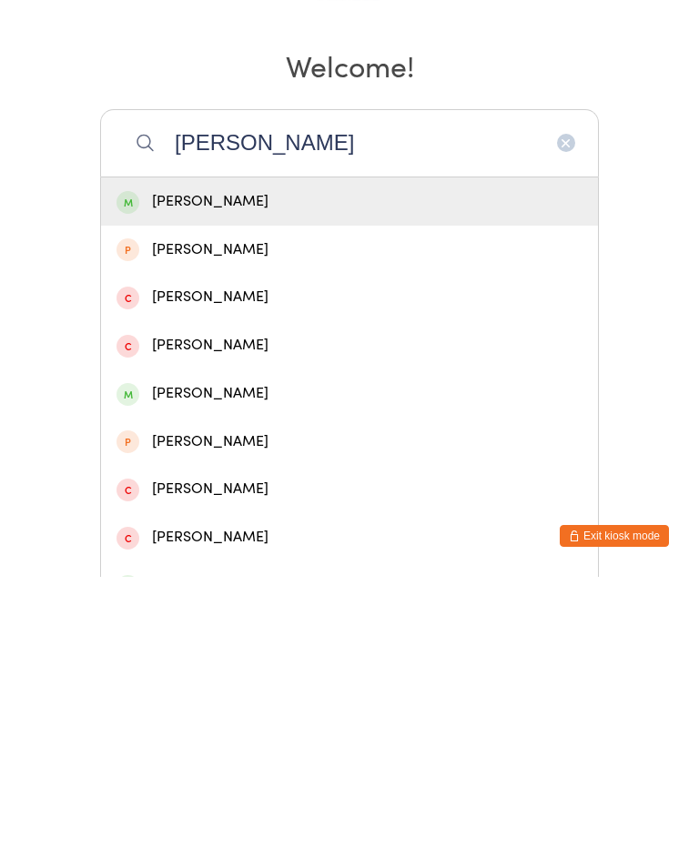
type input "Brett n"
click at [459, 517] on div "Natalie Brett" at bounding box center [349, 541] width 497 height 48
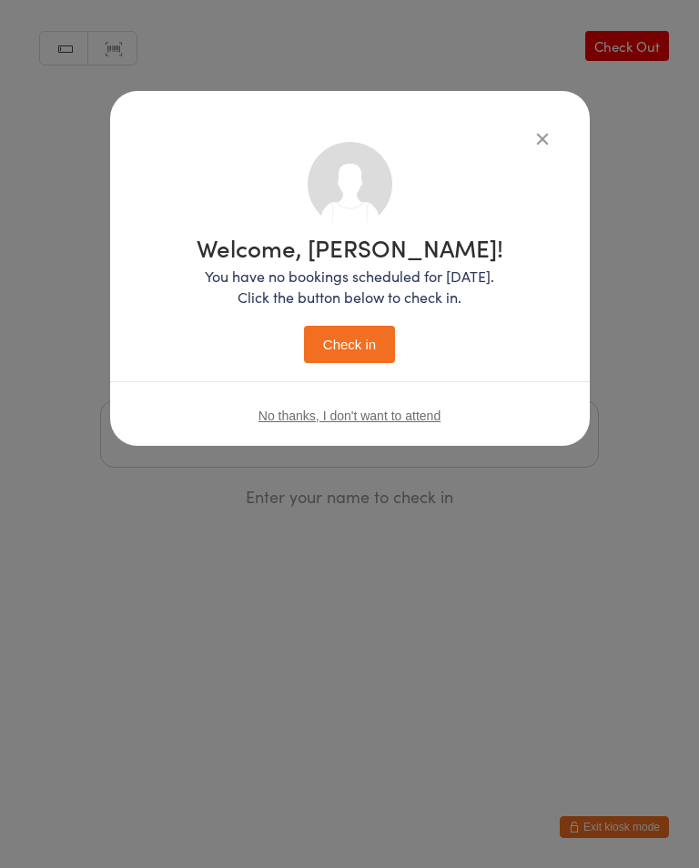
click at [531, 148] on button "button" at bounding box center [542, 138] width 22 height 22
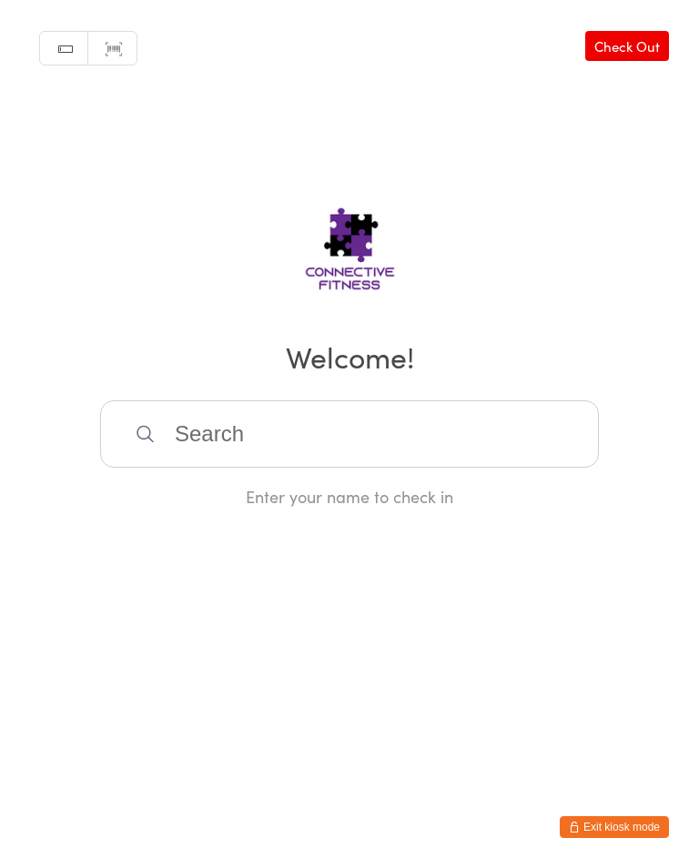
click at [411, 429] on input "search" at bounding box center [349, 433] width 499 height 67
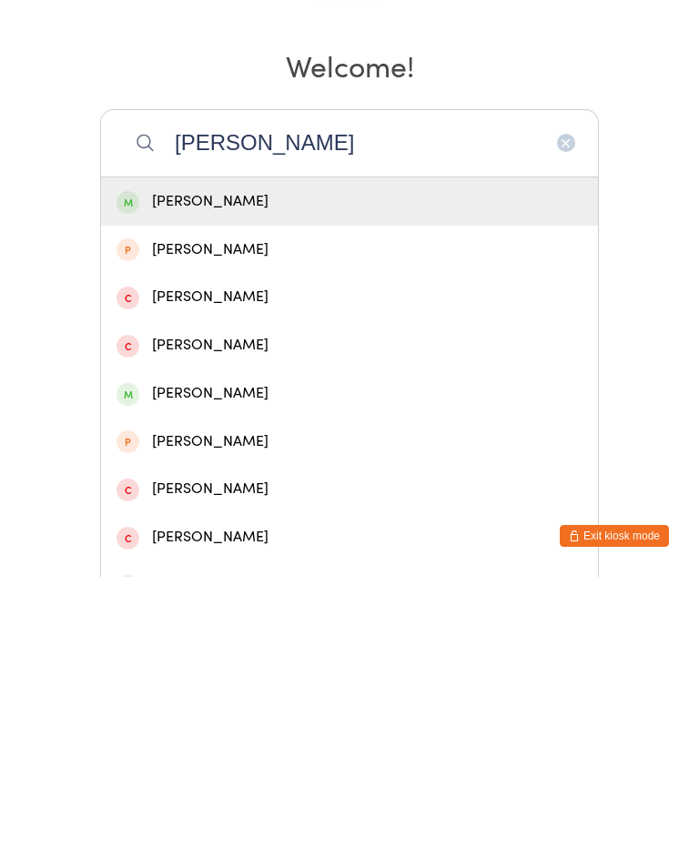
type input "Brett n"
click at [435, 480] on div "Brett Needham" at bounding box center [349, 492] width 466 height 25
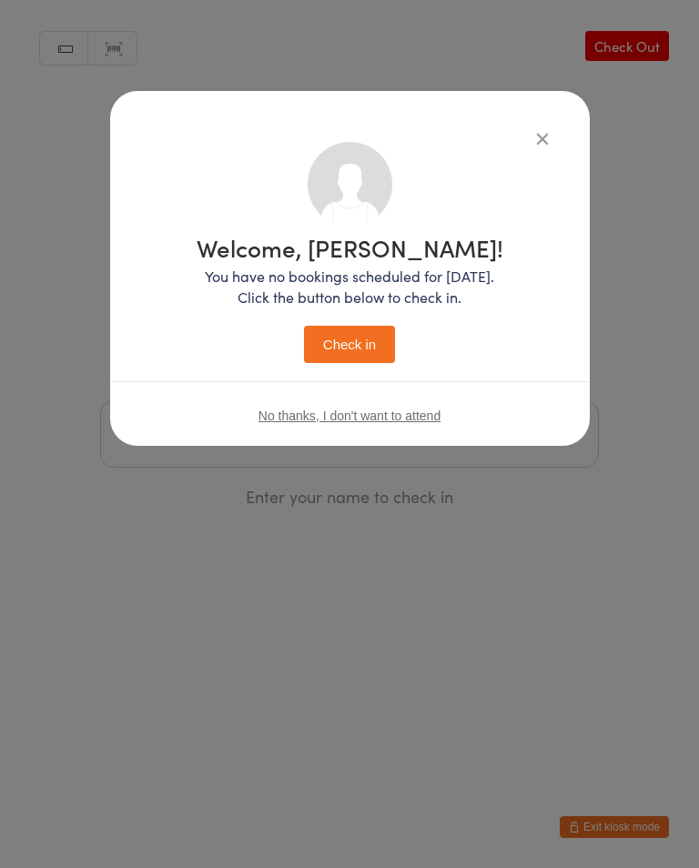
click at [362, 343] on button "Check in" at bounding box center [349, 344] width 91 height 37
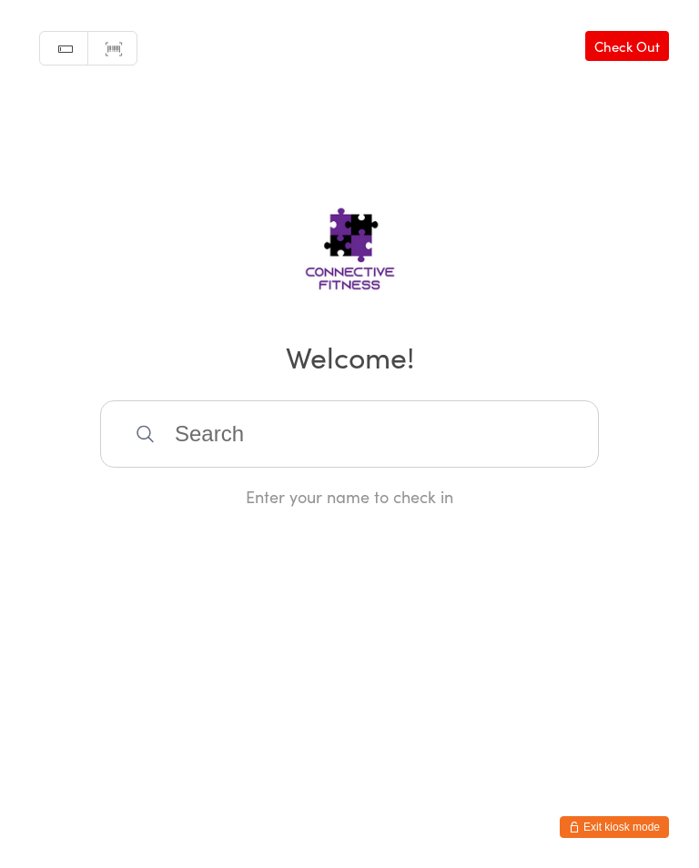
click at [334, 421] on input "search" at bounding box center [349, 433] width 499 height 67
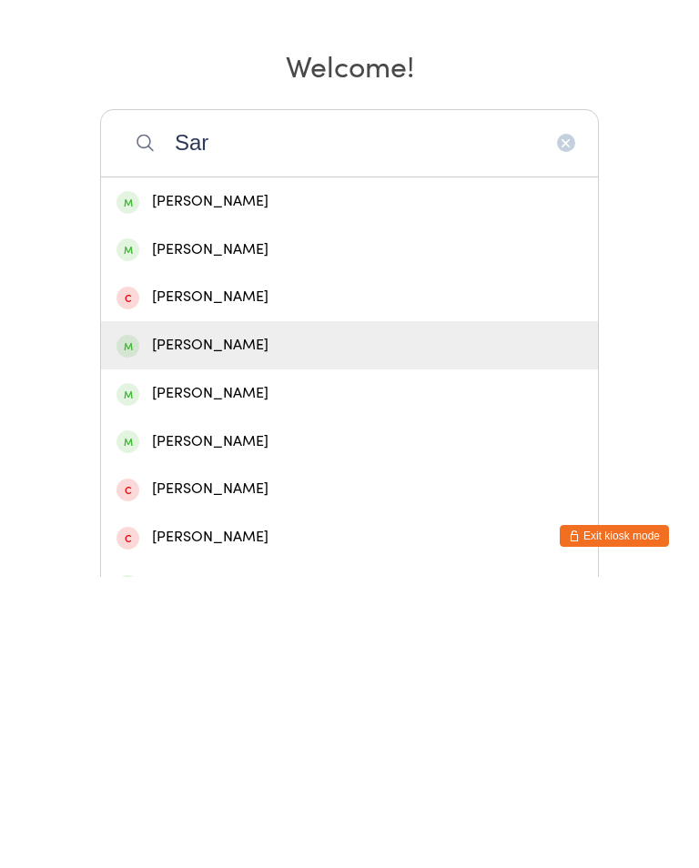
type input "Sar"
click at [234, 612] on div "Sarah Allen" at bounding box center [349, 636] width 497 height 48
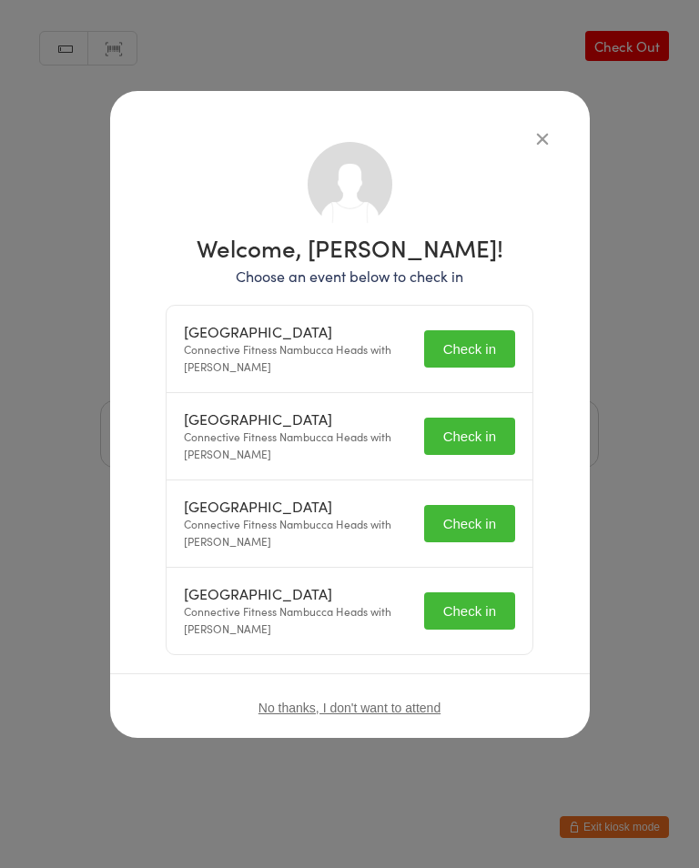
click at [458, 340] on button "Check in" at bounding box center [469, 348] width 91 height 37
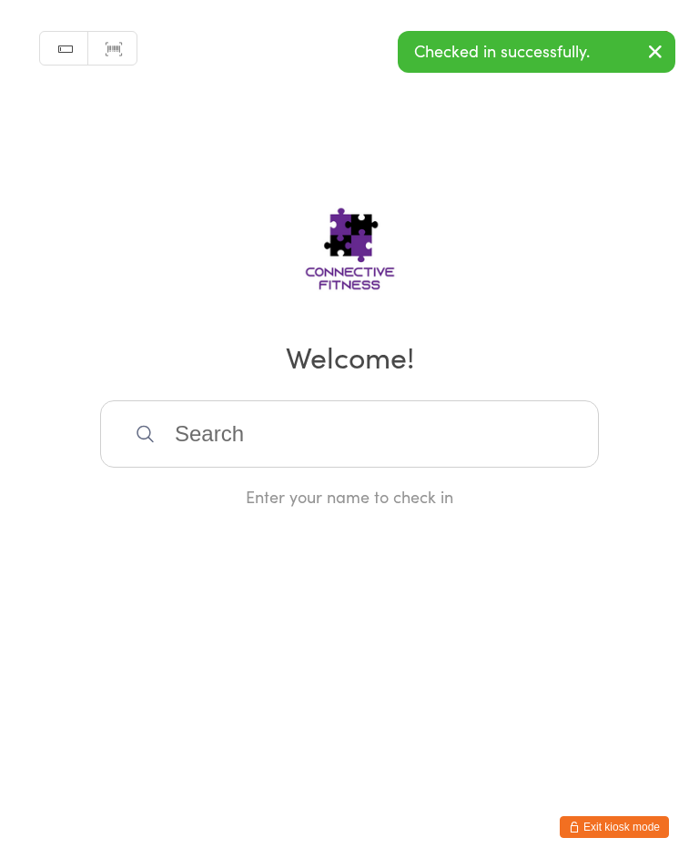
click at [464, 434] on input "search" at bounding box center [349, 433] width 499 height 67
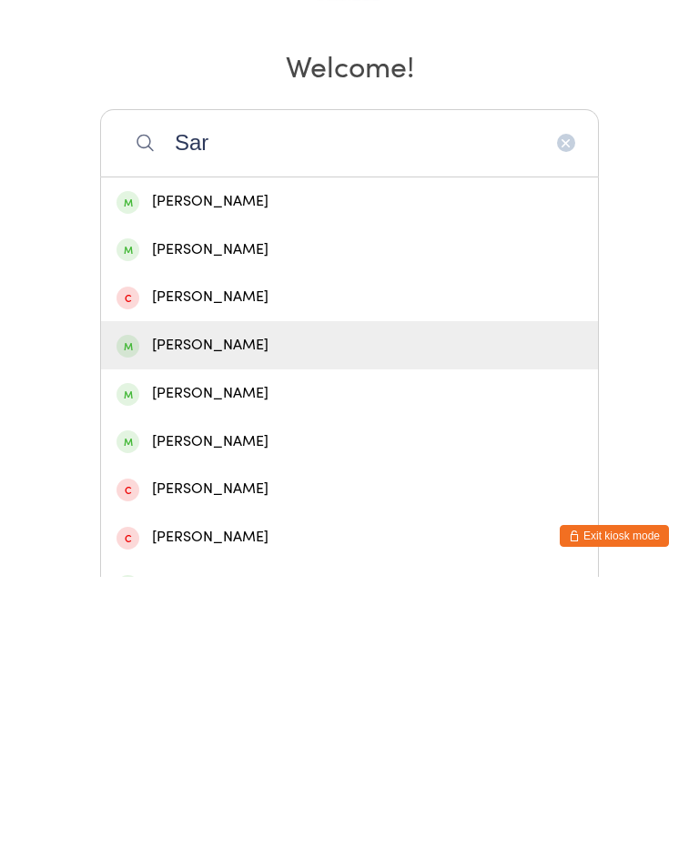
type input "Sar"
click at [240, 624] on div "Sarah Allen" at bounding box center [349, 636] width 466 height 25
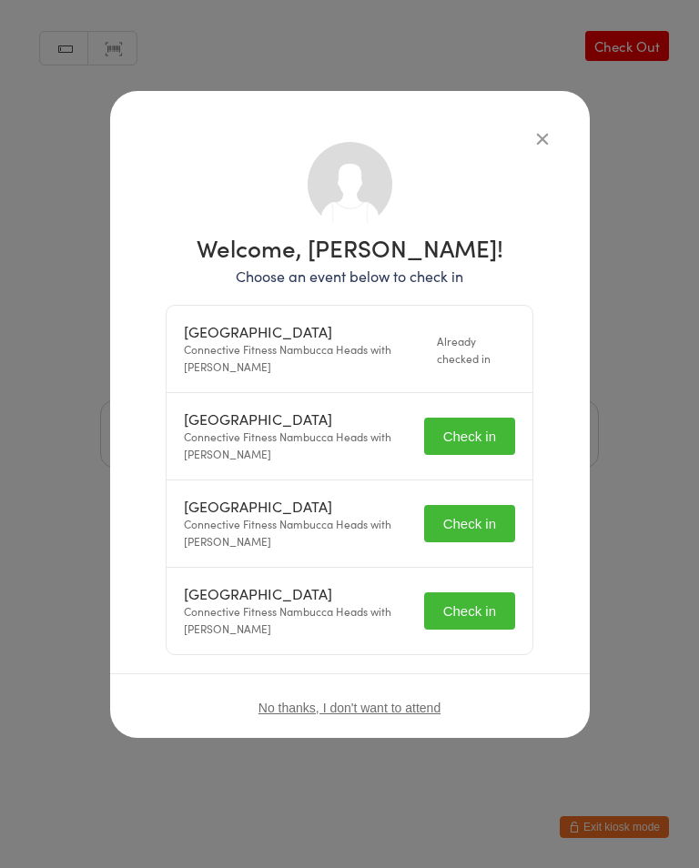
click at [473, 419] on button "Check in" at bounding box center [469, 436] width 91 height 37
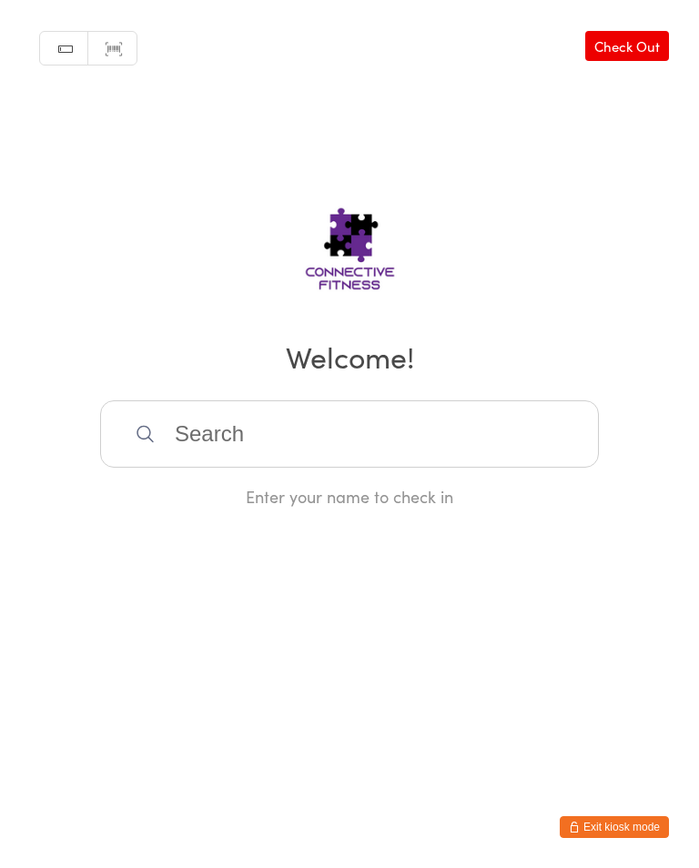
click at [629, 52] on link "Check Out" at bounding box center [627, 46] width 84 height 30
click at [244, 452] on input "search" at bounding box center [349, 433] width 499 height 67
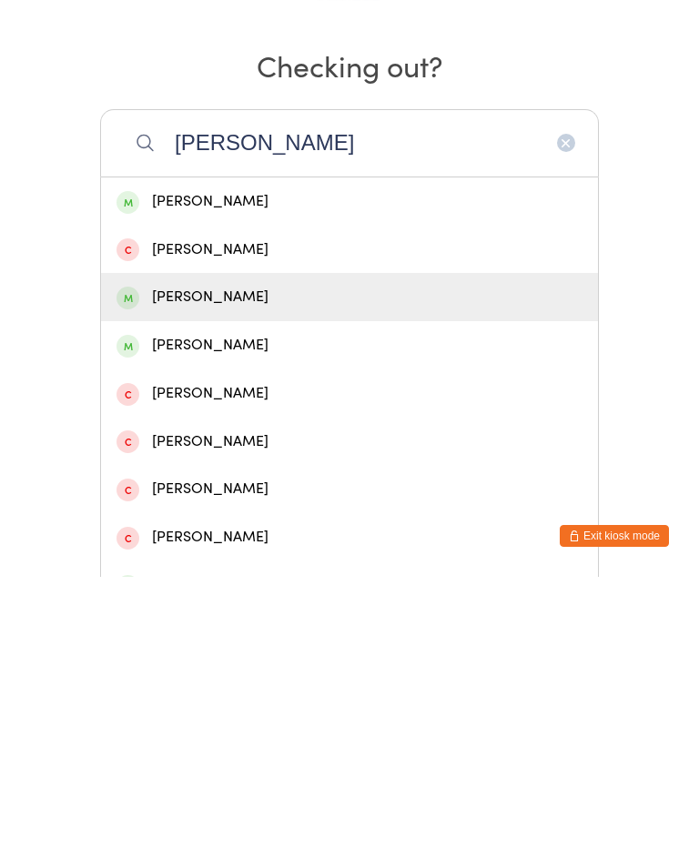
type input "Ellie"
click at [169, 576] on div "Ellie Grange" at bounding box center [349, 588] width 466 height 25
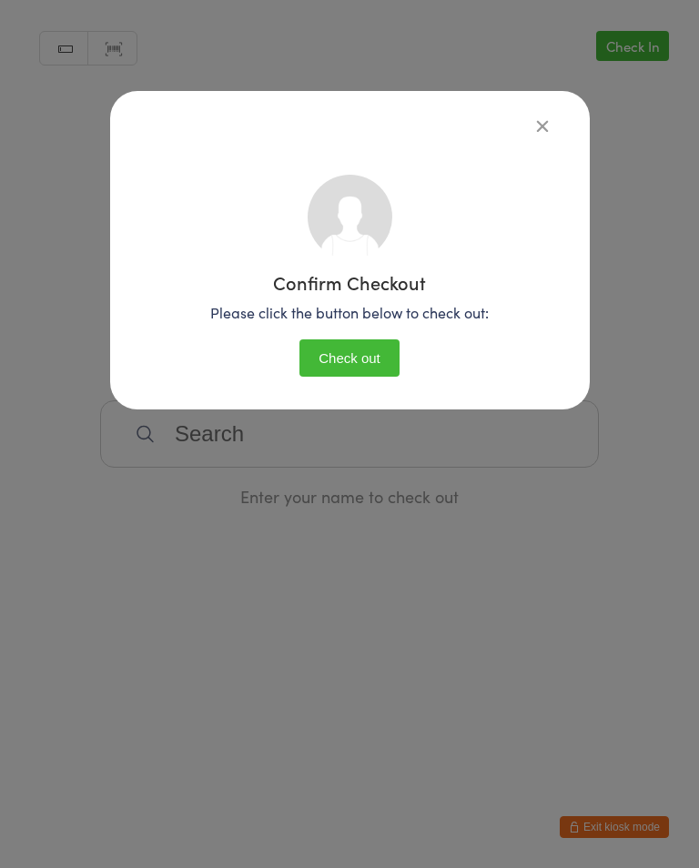
click at [322, 345] on button "Check out" at bounding box center [349, 357] width 100 height 37
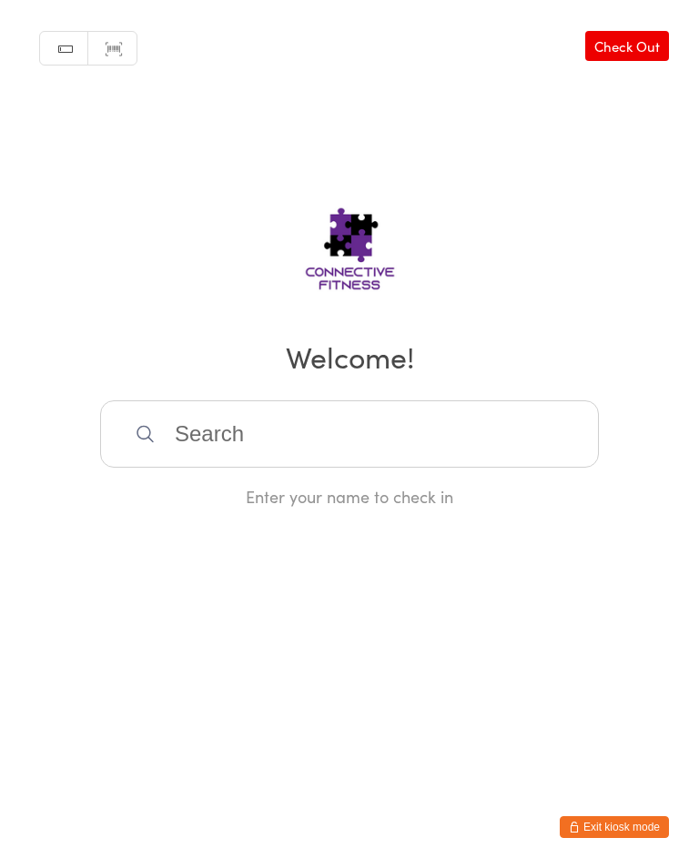
click at [249, 432] on input "search" at bounding box center [349, 433] width 499 height 67
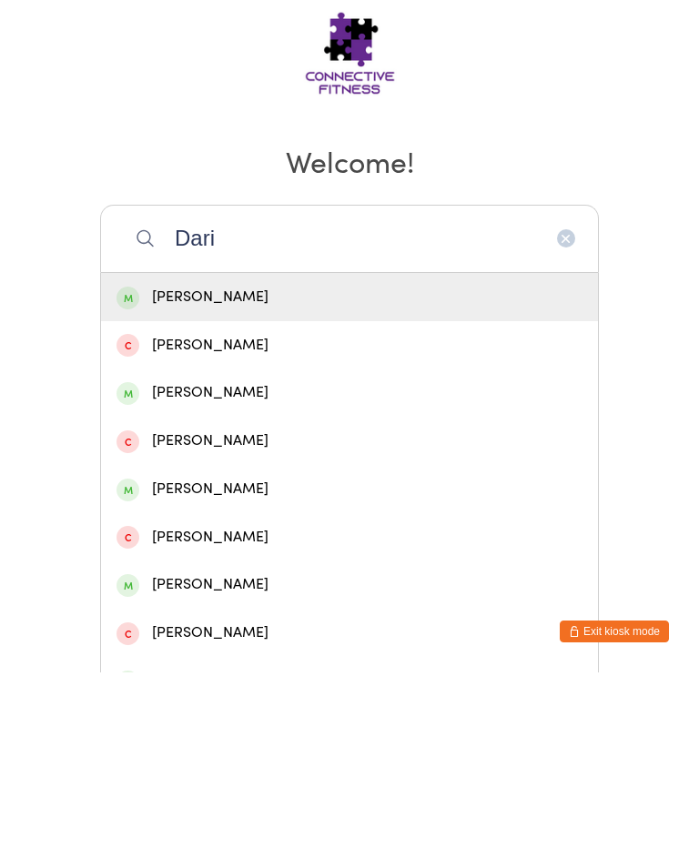
type input "Dari"
click at [280, 480] on div "Darien Lee" at bounding box center [349, 492] width 466 height 25
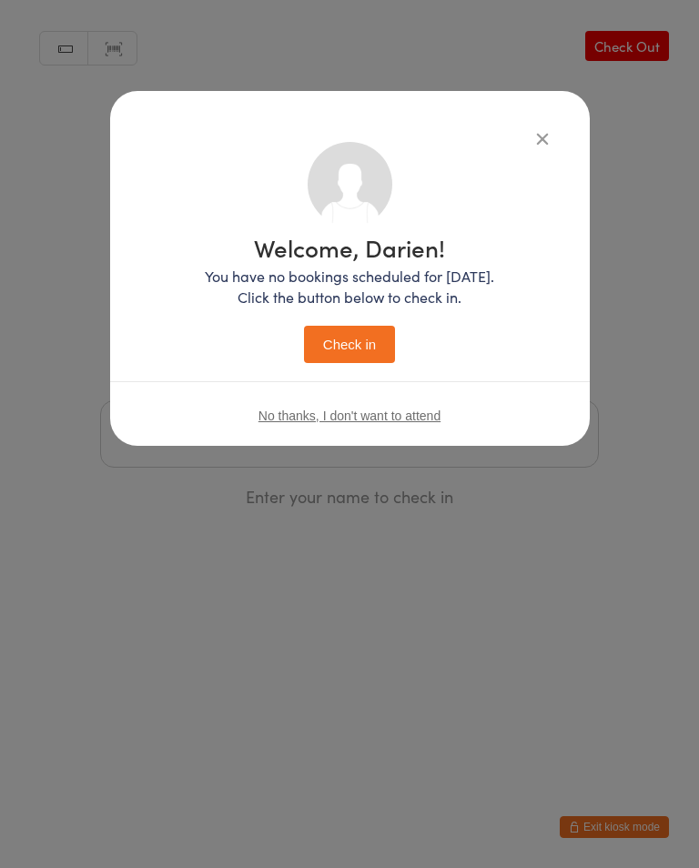
click at [360, 344] on button "Check in" at bounding box center [349, 344] width 91 height 37
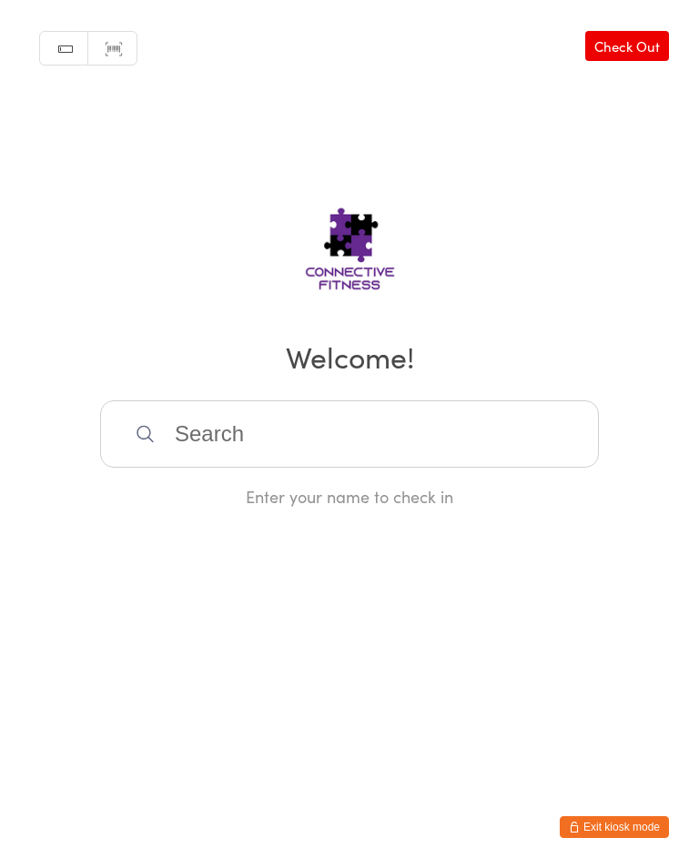
click at [344, 437] on input "search" at bounding box center [349, 433] width 499 height 67
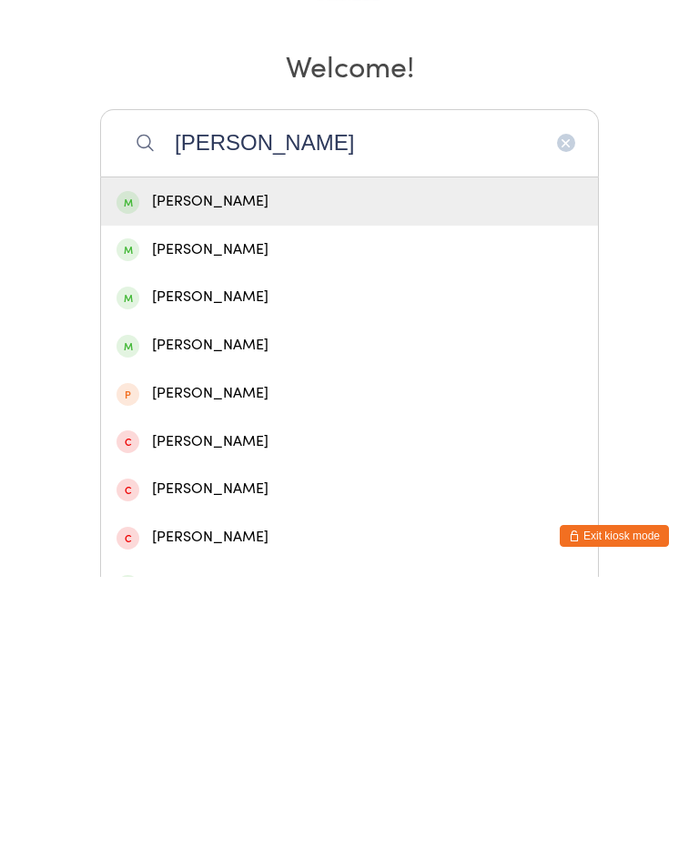
type input "Reanna"
click at [282, 480] on div "Reanna James" at bounding box center [349, 492] width 466 height 25
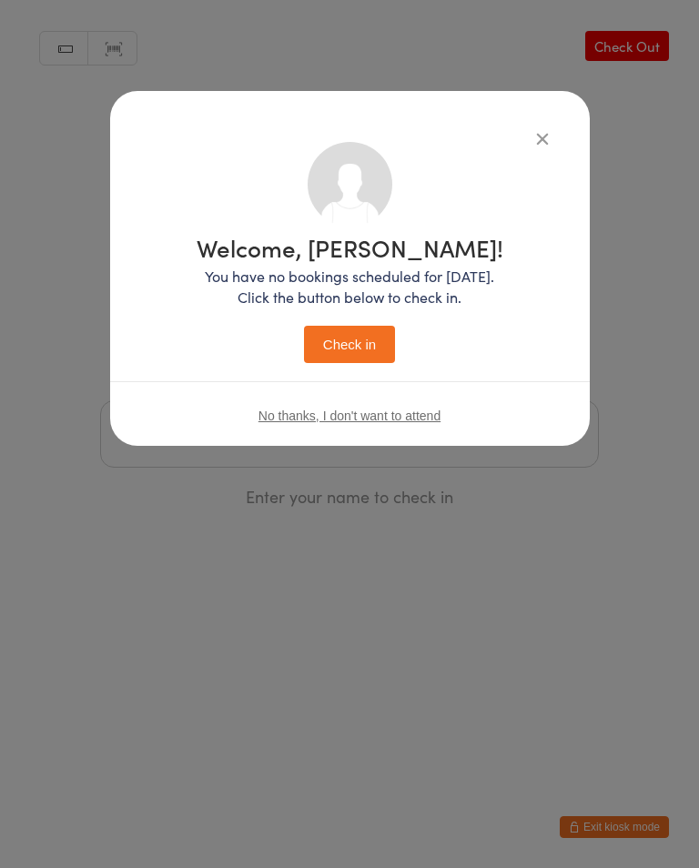
click at [358, 338] on button "Check in" at bounding box center [349, 344] width 91 height 37
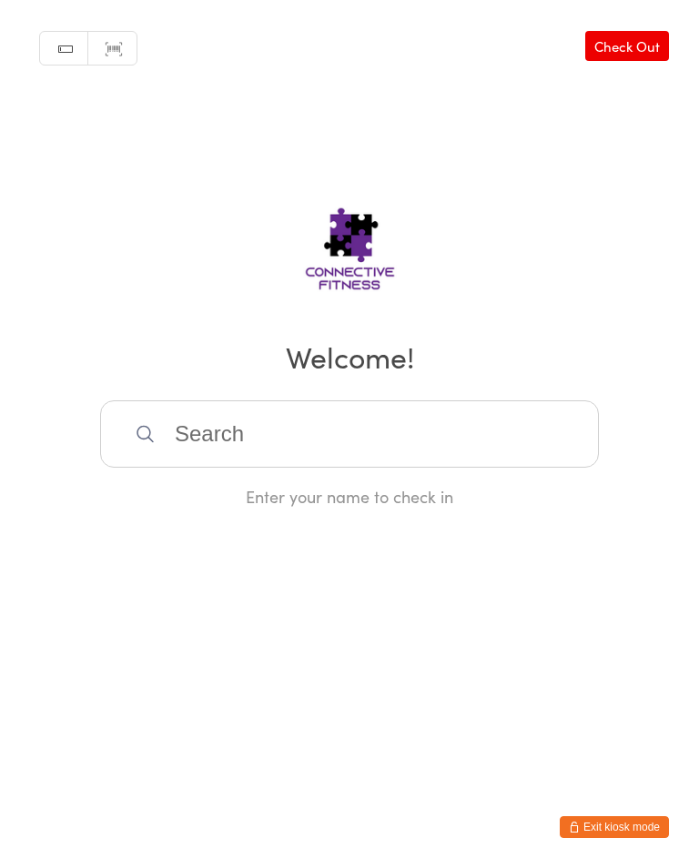
click at [277, 444] on input "search" at bounding box center [349, 433] width 499 height 67
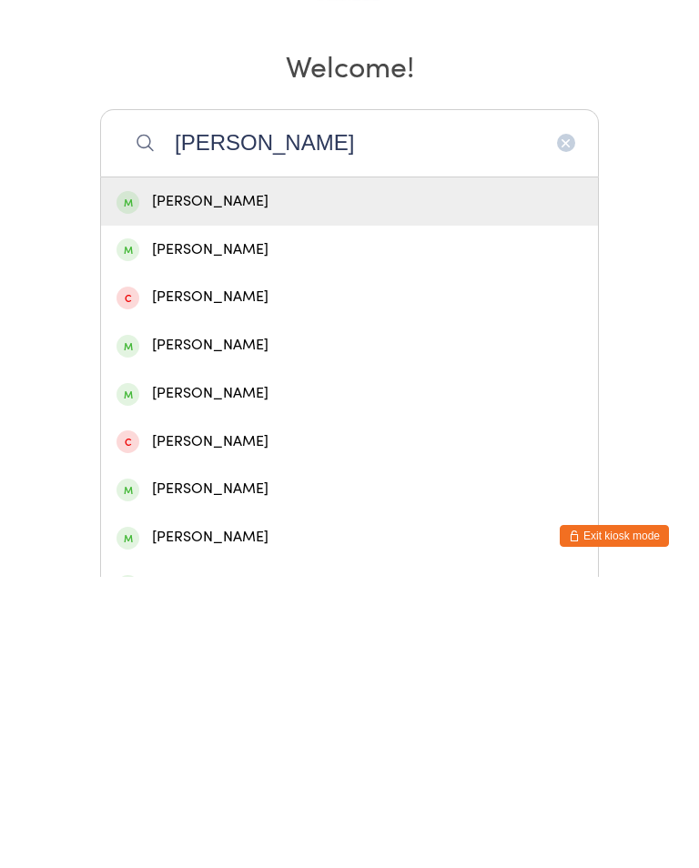
type input "Andreas"
click at [245, 529] on div "Andreas Faulwetter" at bounding box center [349, 541] width 466 height 25
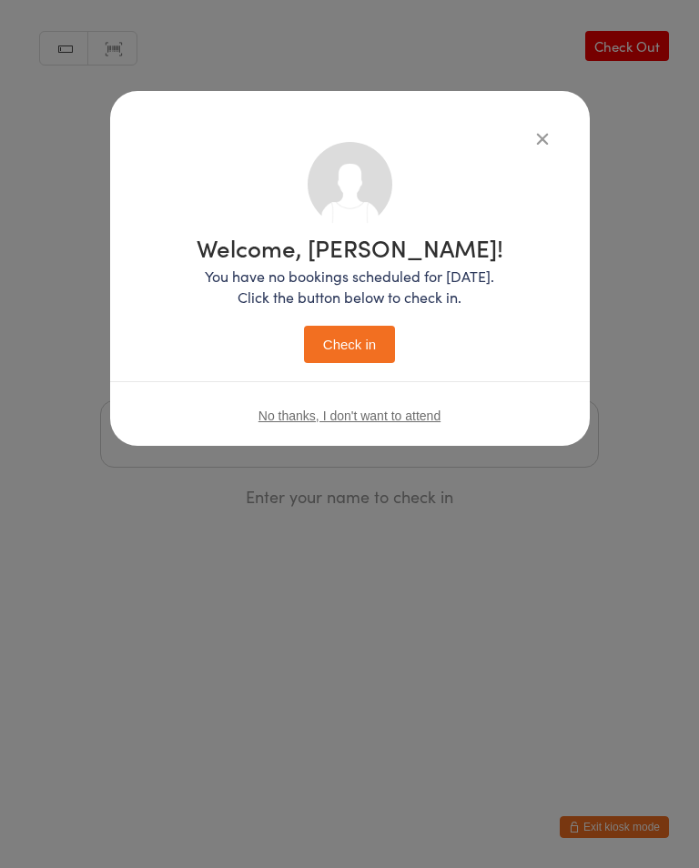
click at [352, 348] on button "Check in" at bounding box center [349, 344] width 91 height 37
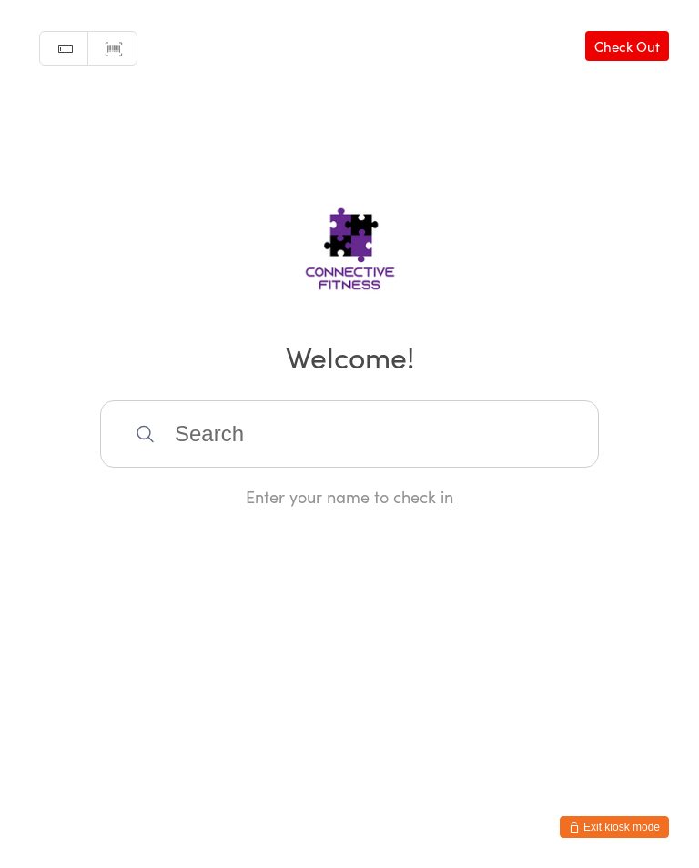
click at [239, 444] on input "search" at bounding box center [349, 433] width 499 height 67
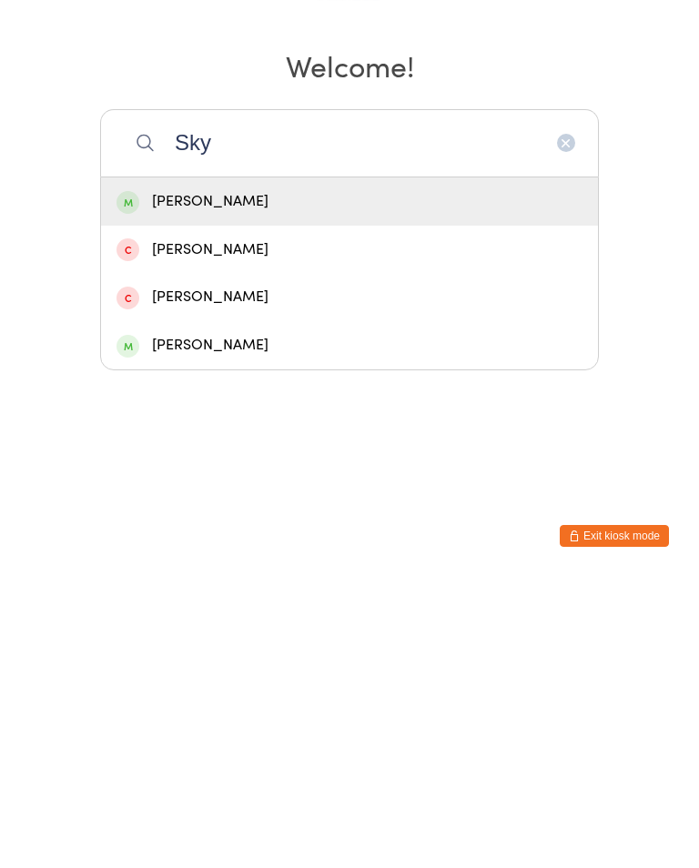
type input "Sky"
click at [169, 469] on div "Sky Parker" at bounding box center [349, 493] width 497 height 48
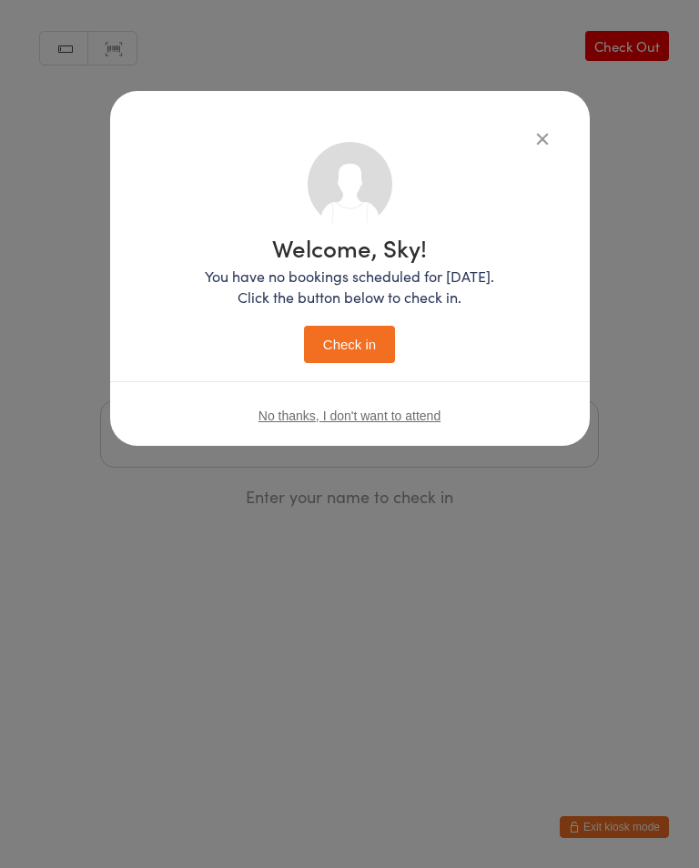
click at [338, 328] on button "Check in" at bounding box center [349, 344] width 91 height 37
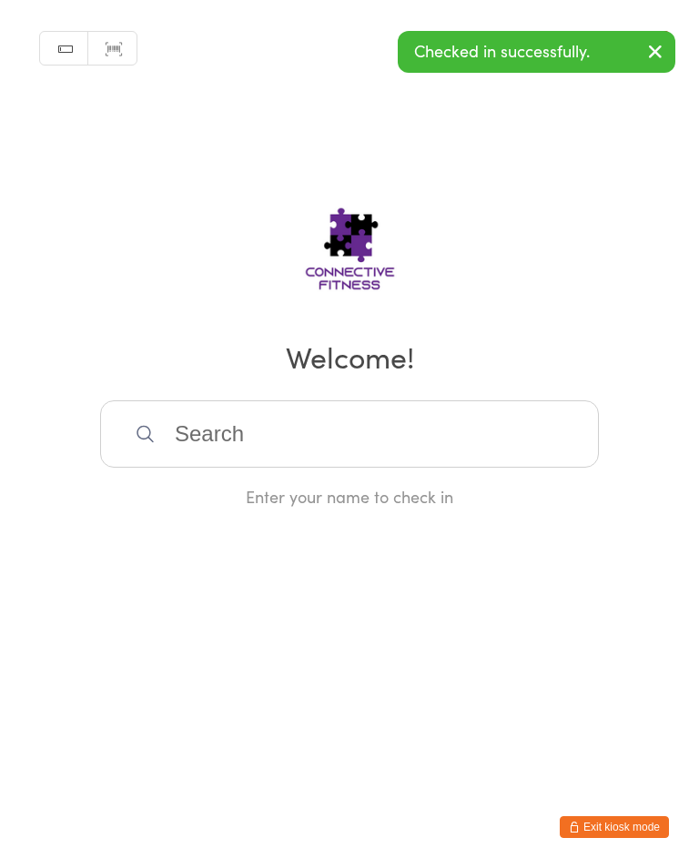
click at [251, 448] on input "search" at bounding box center [349, 433] width 499 height 67
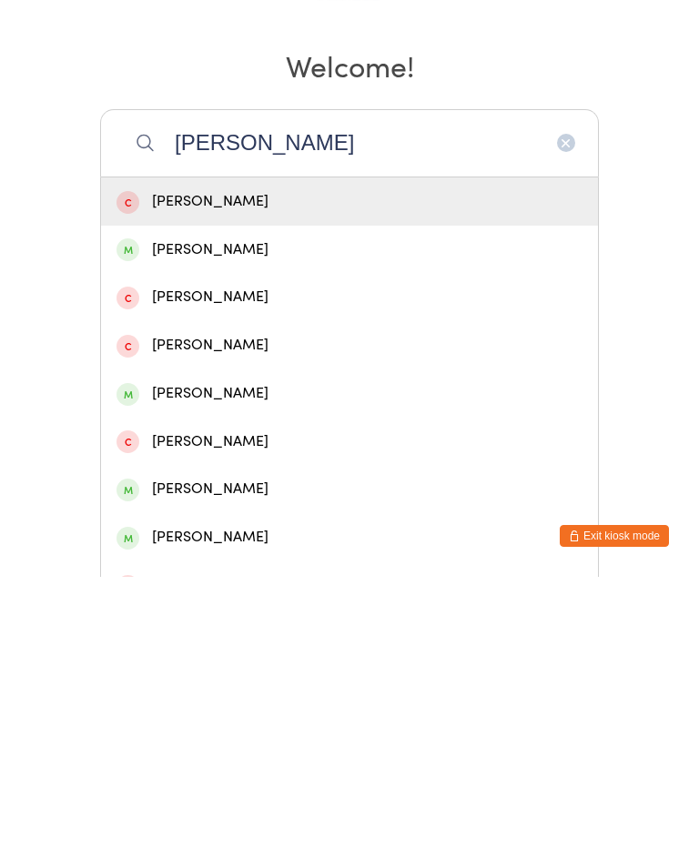
type input "Barb"
click at [237, 529] on div "Barbara Parker" at bounding box center [349, 541] width 466 height 25
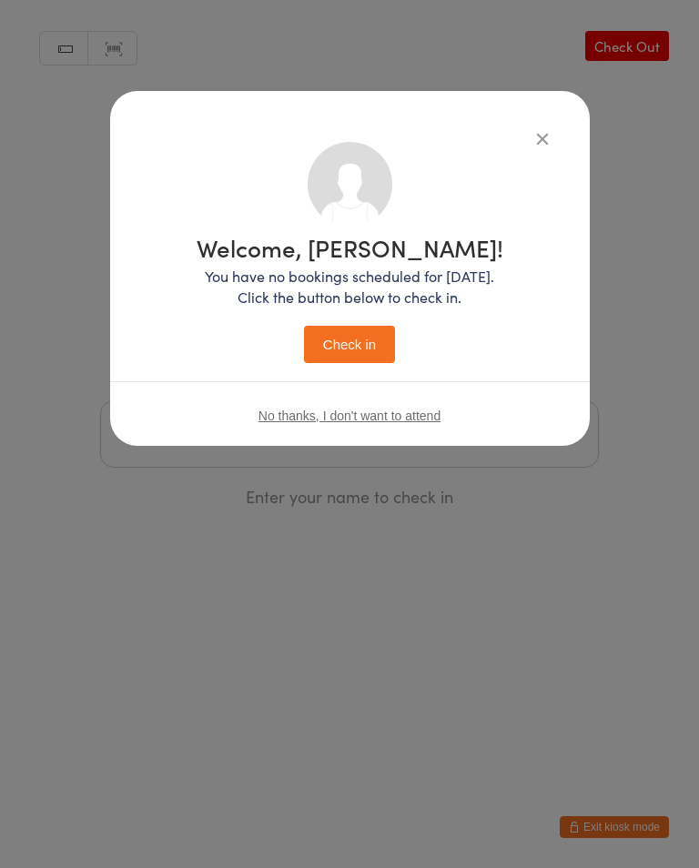
click at [341, 336] on button "Check in" at bounding box center [349, 344] width 91 height 37
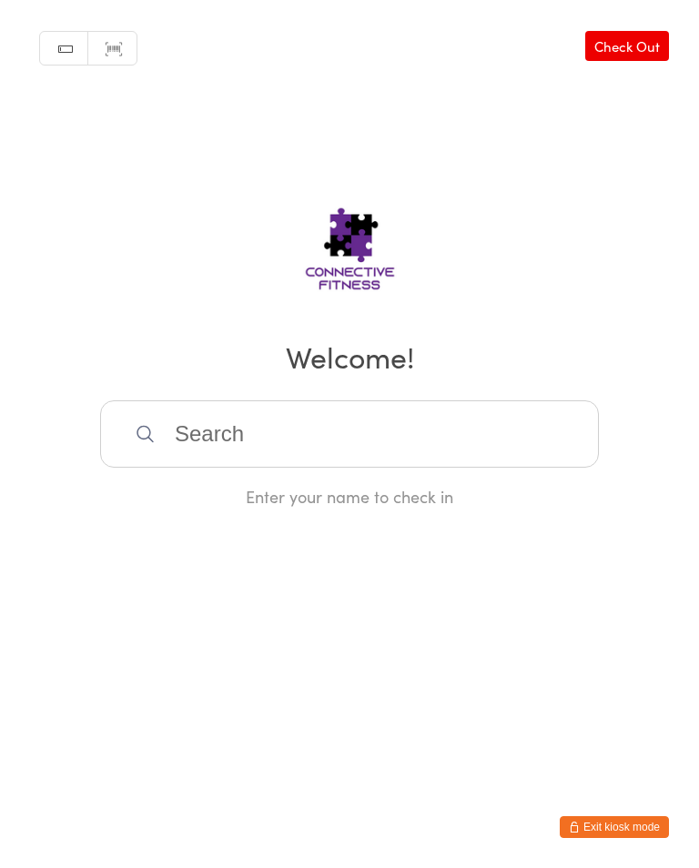
click at [284, 442] on input "search" at bounding box center [349, 433] width 499 height 67
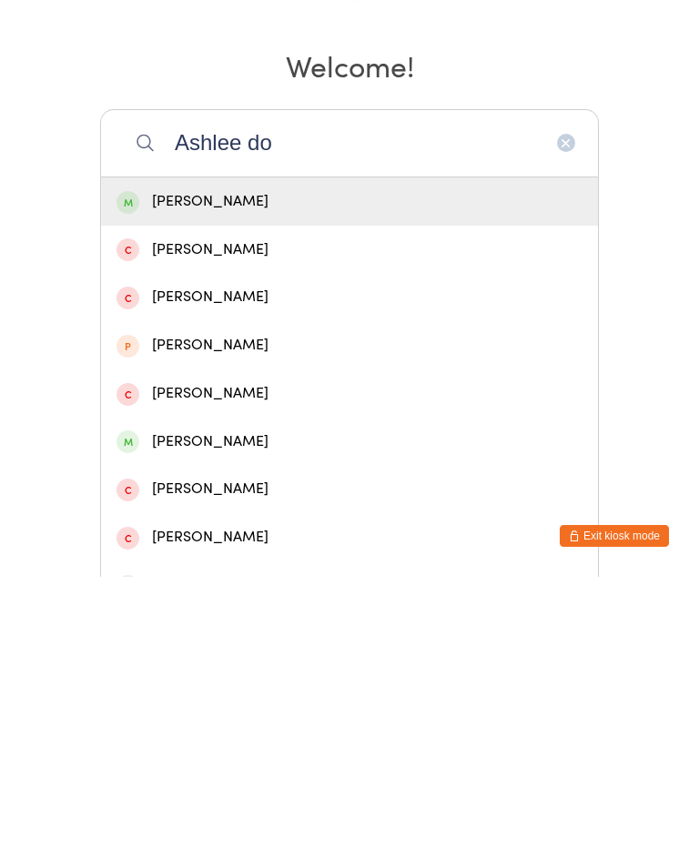
type input "Ashlee do"
click at [252, 480] on div "Ashlee Downton" at bounding box center [349, 492] width 466 height 25
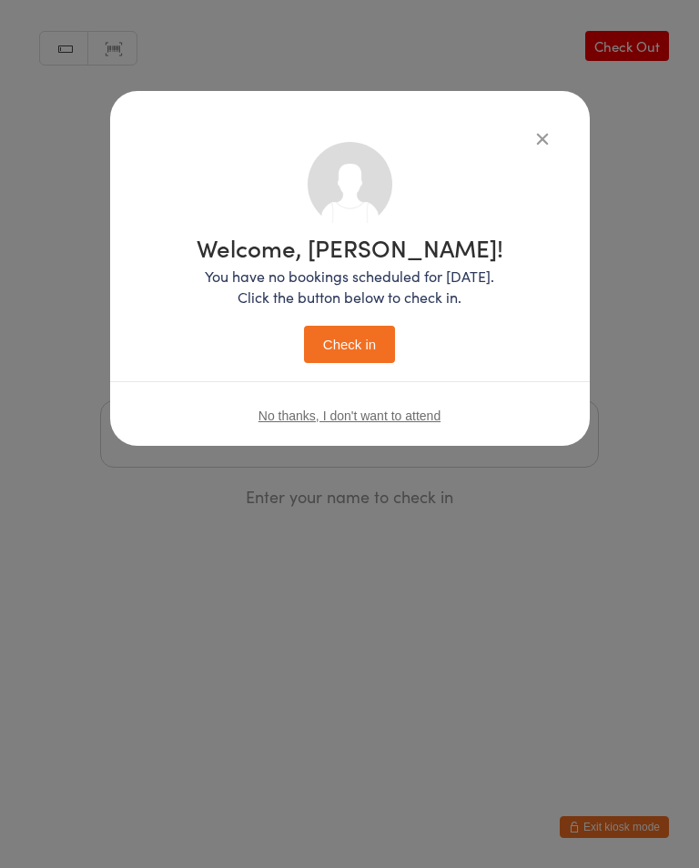
click at [349, 348] on button "Check in" at bounding box center [349, 344] width 91 height 37
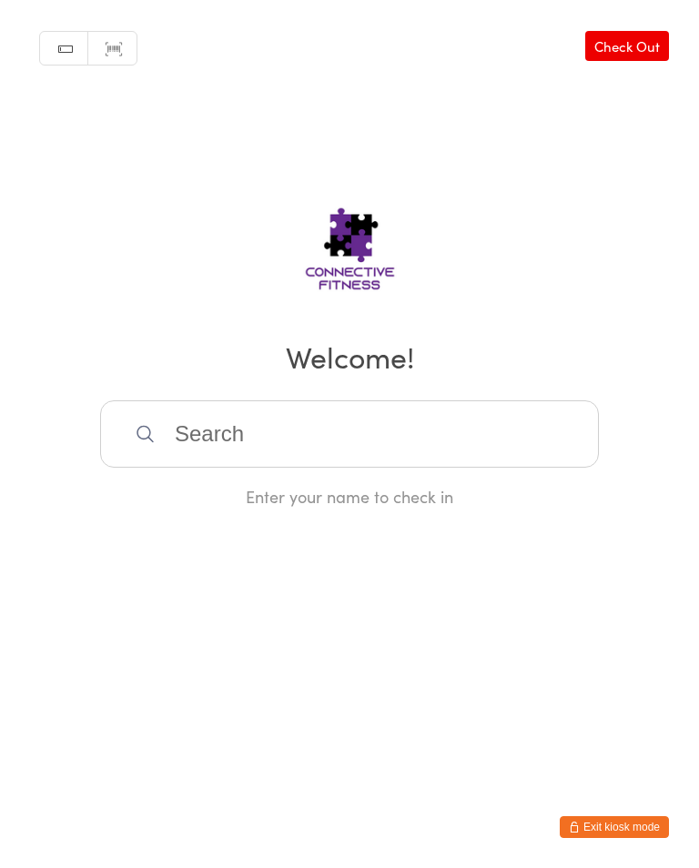
click at [368, 425] on input "search" at bounding box center [349, 433] width 499 height 67
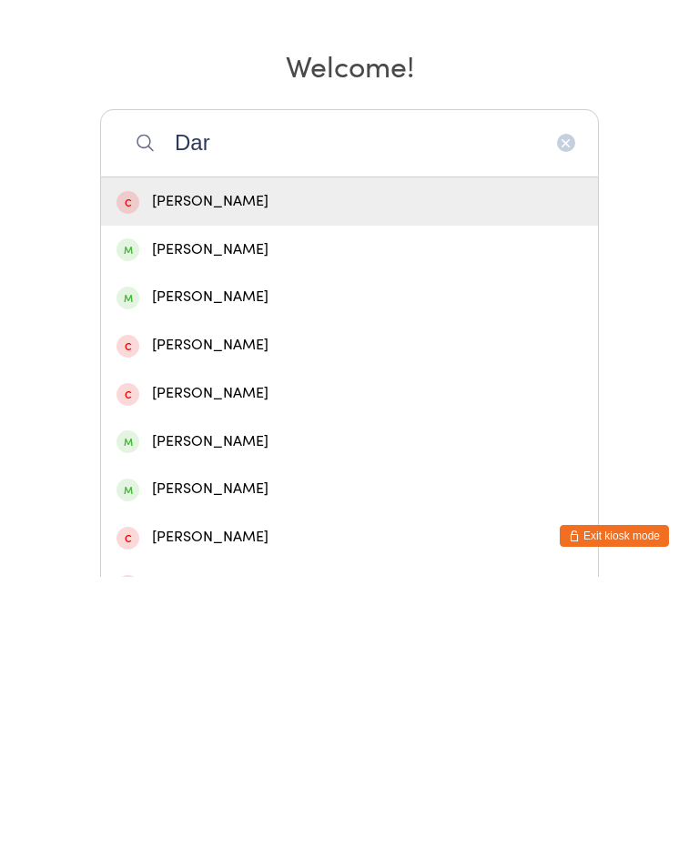
type input "Dar"
click at [268, 576] on div "Darcy Milne" at bounding box center [349, 588] width 466 height 25
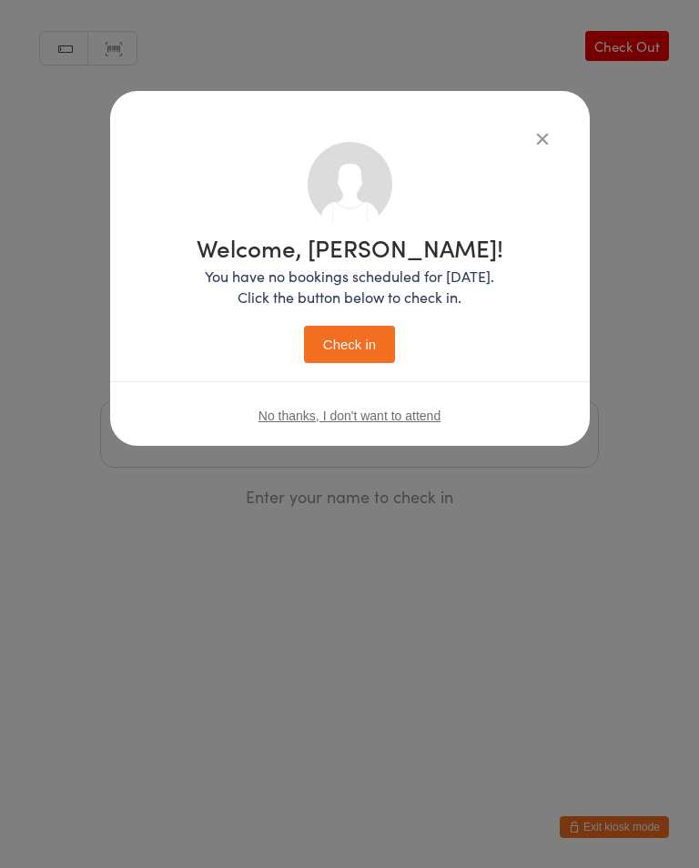
click at [362, 355] on button "Check in" at bounding box center [349, 344] width 91 height 37
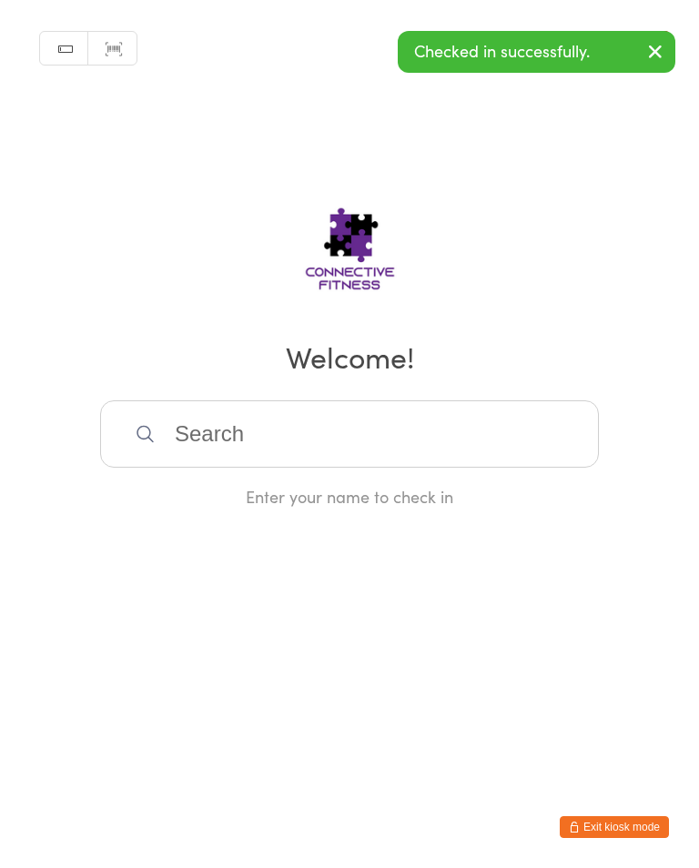
click at [424, 468] on input "search" at bounding box center [349, 433] width 499 height 67
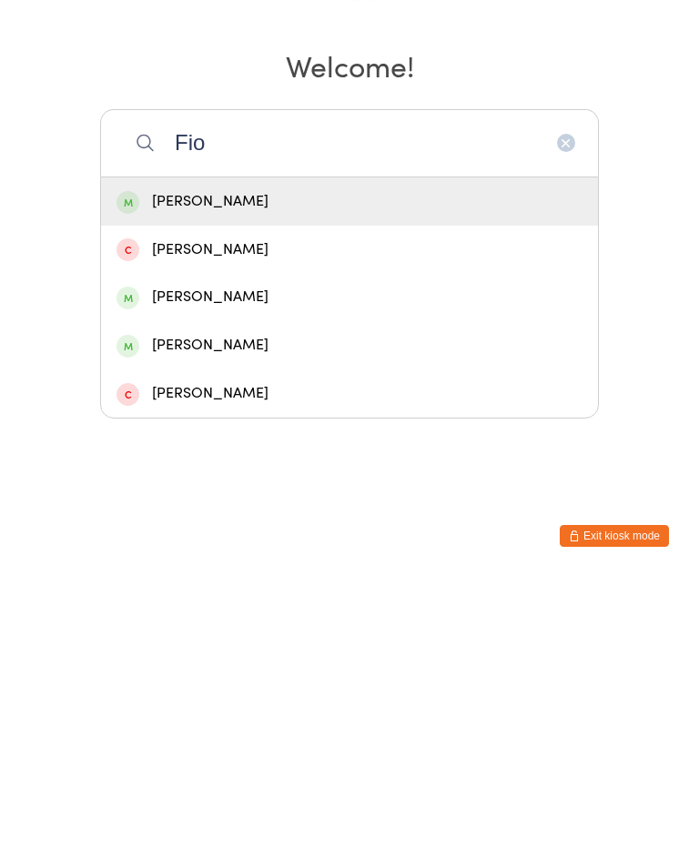
type input "Fio"
click at [427, 480] on div "Fiona Holloway" at bounding box center [349, 492] width 466 height 25
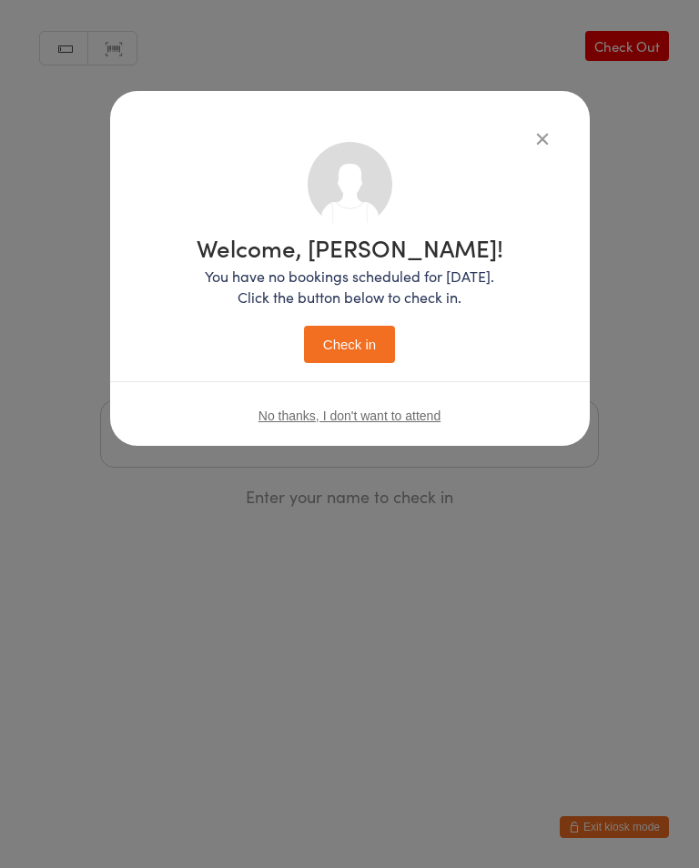
click at [375, 346] on button "Check in" at bounding box center [349, 344] width 91 height 37
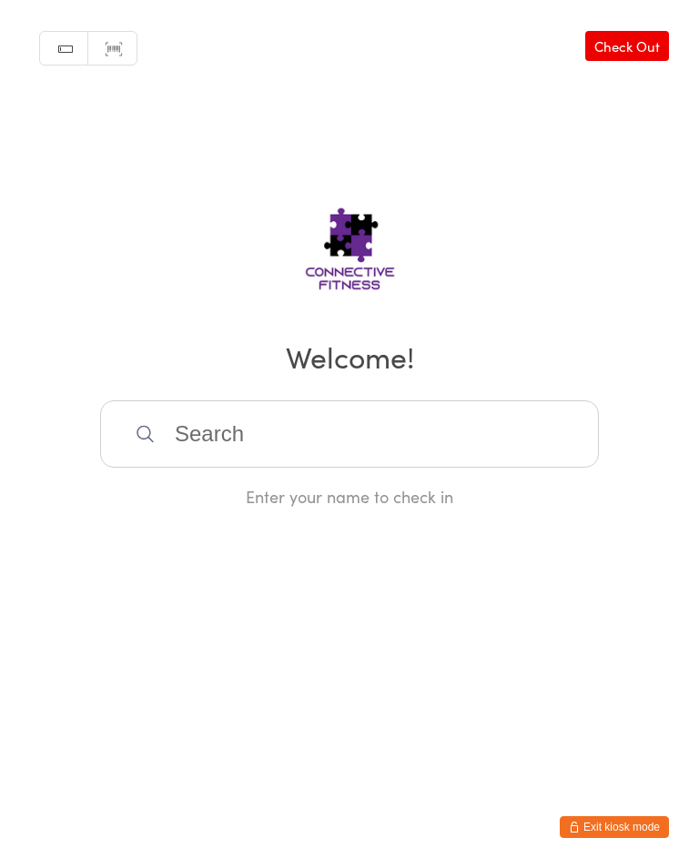
click at [174, 447] on input "search" at bounding box center [349, 433] width 499 height 67
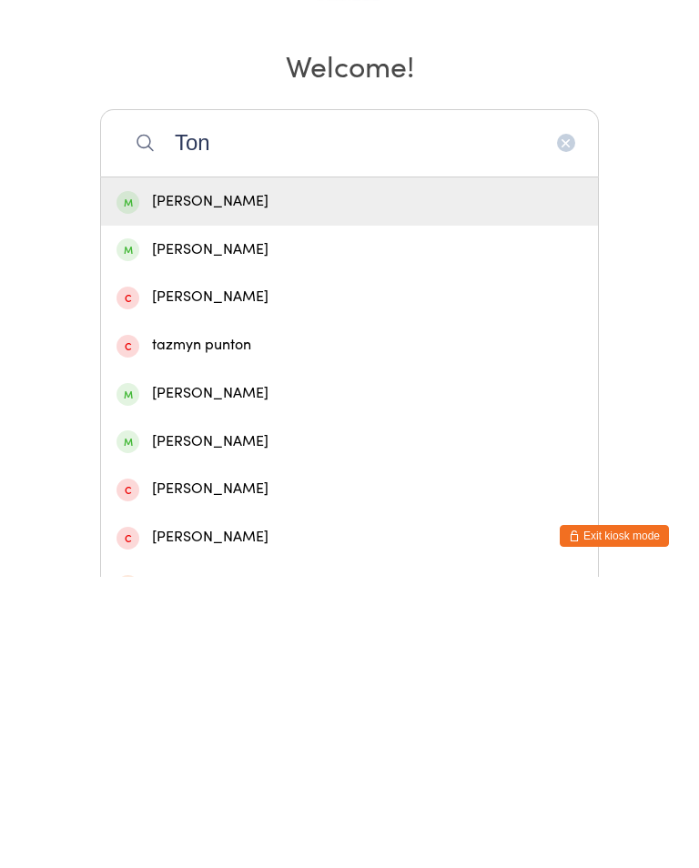
type input "Ton"
click at [193, 672] on div "Tony Dickmann" at bounding box center [349, 684] width 466 height 25
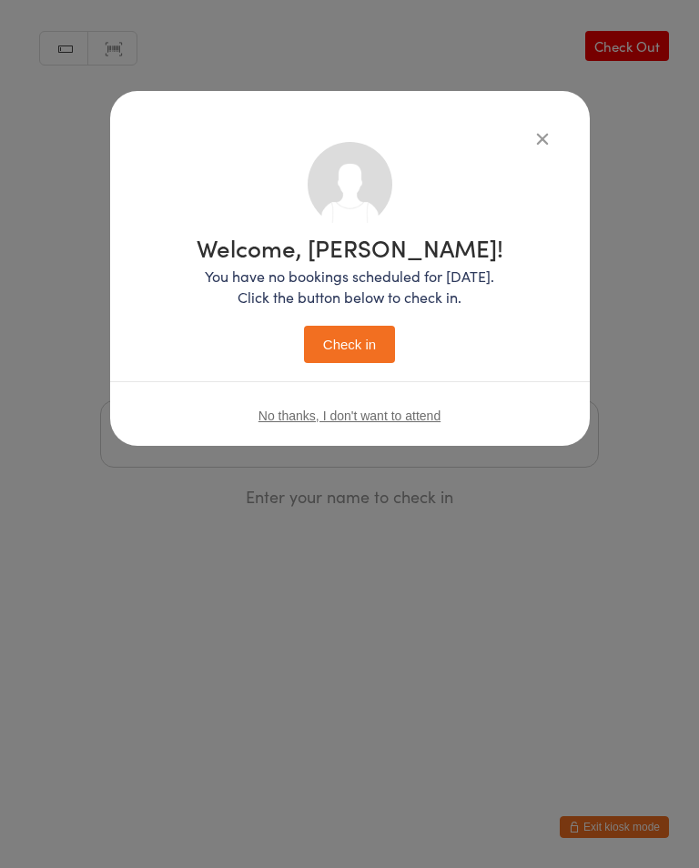
click at [341, 335] on button "Check in" at bounding box center [349, 344] width 91 height 37
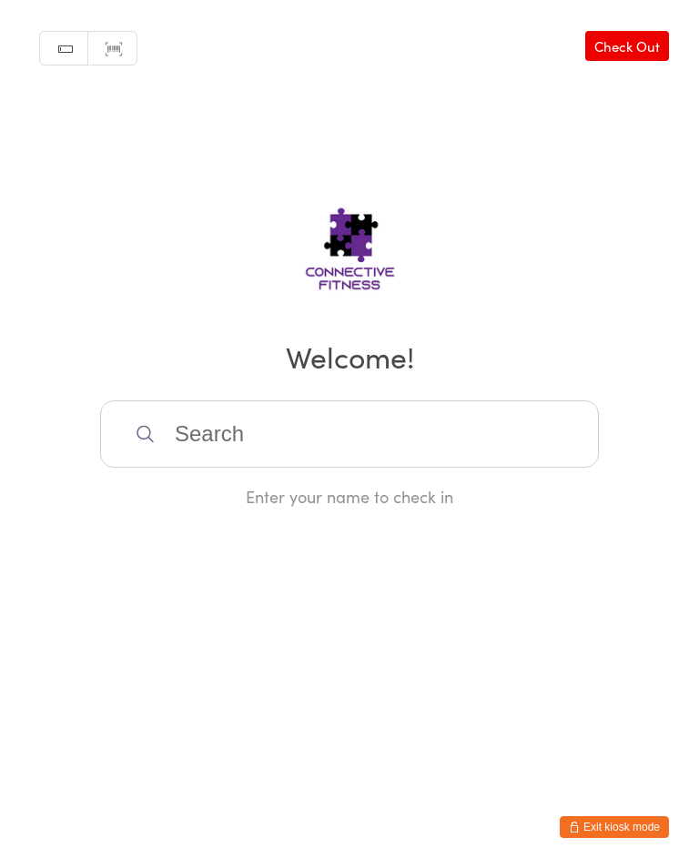
click at [398, 444] on input "search" at bounding box center [349, 433] width 499 height 67
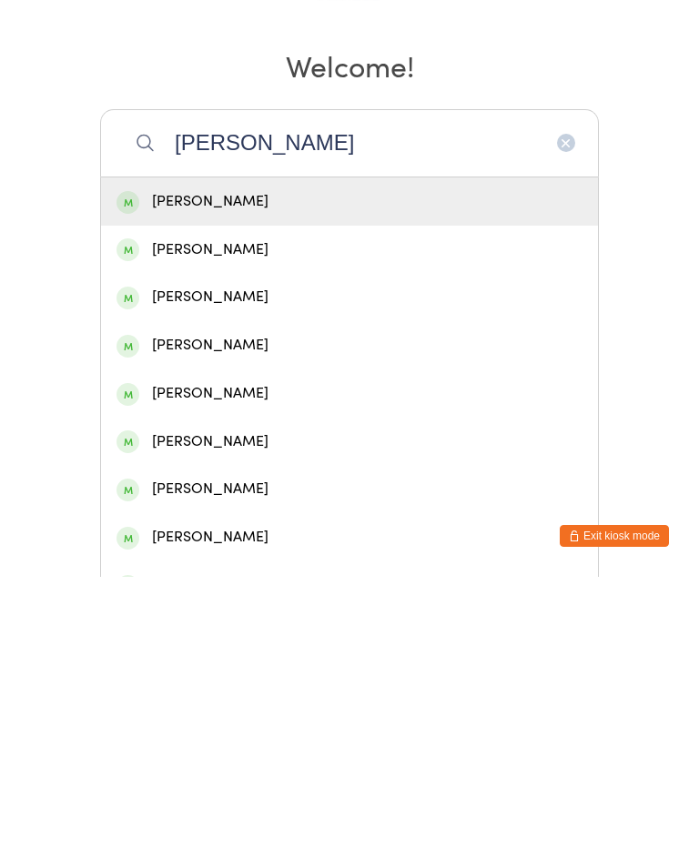
type input "Danielle"
click at [257, 480] on div "Danielle Green" at bounding box center [349, 492] width 466 height 25
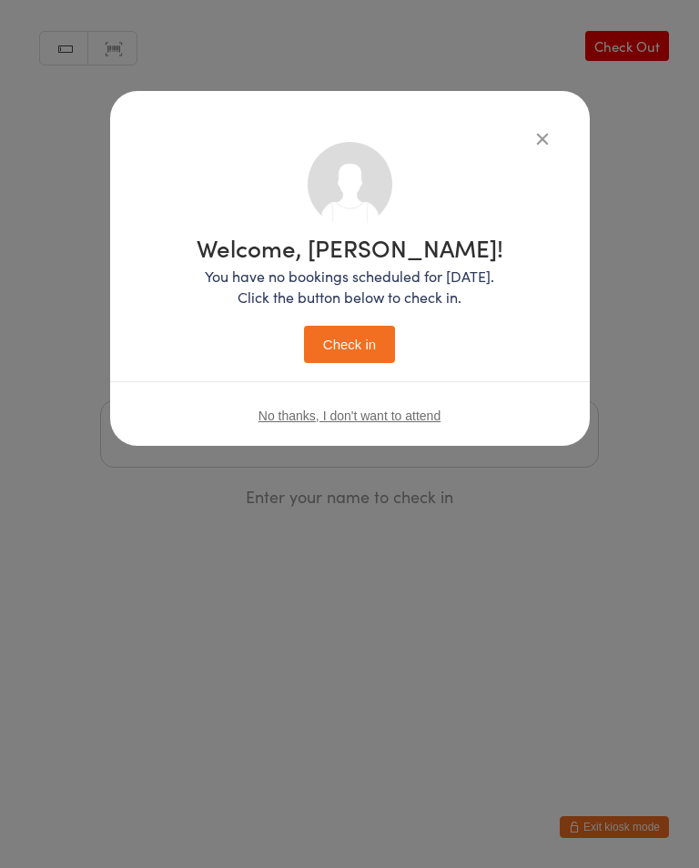
click at [360, 346] on button "Check in" at bounding box center [349, 344] width 91 height 37
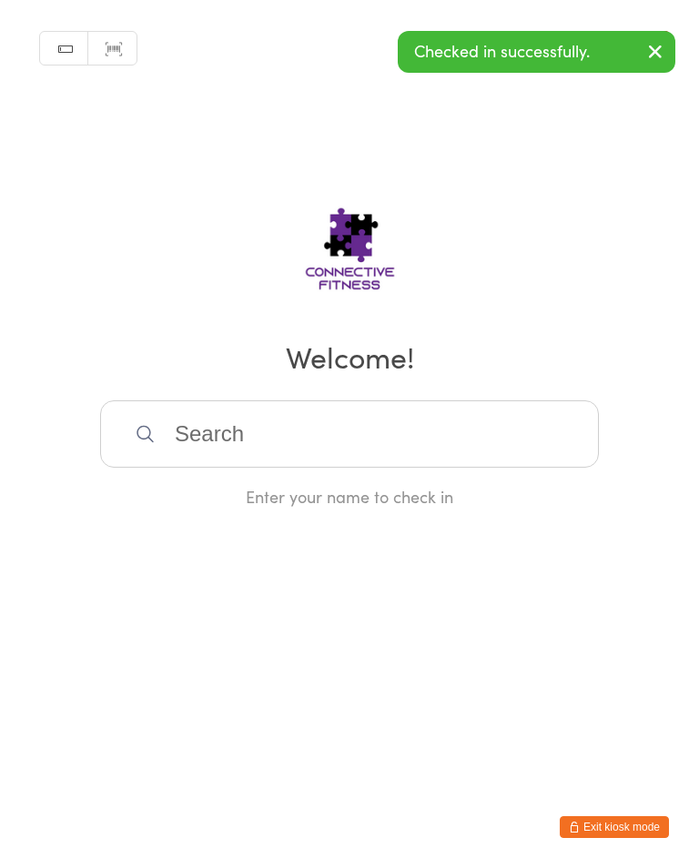
click at [308, 419] on input "search" at bounding box center [349, 433] width 499 height 67
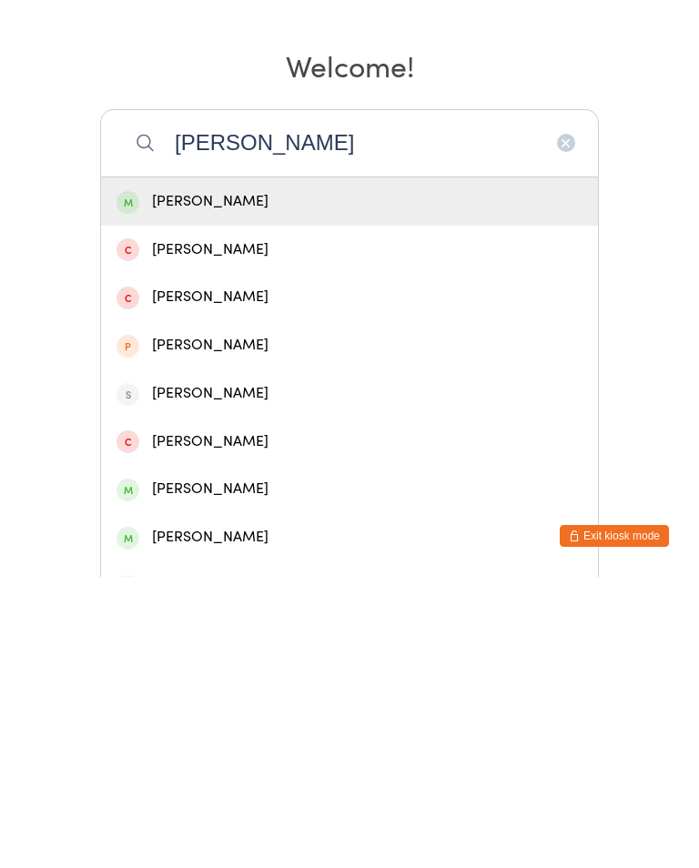
type input "Shawn"
click at [277, 469] on div "Shawn Green" at bounding box center [349, 493] width 497 height 48
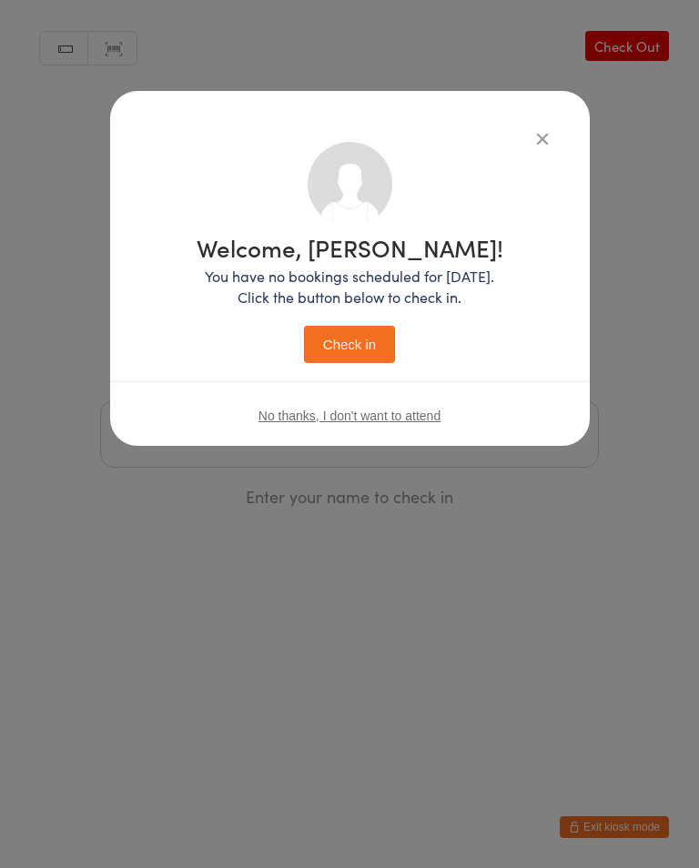
click at [350, 343] on button "Check in" at bounding box center [349, 344] width 91 height 37
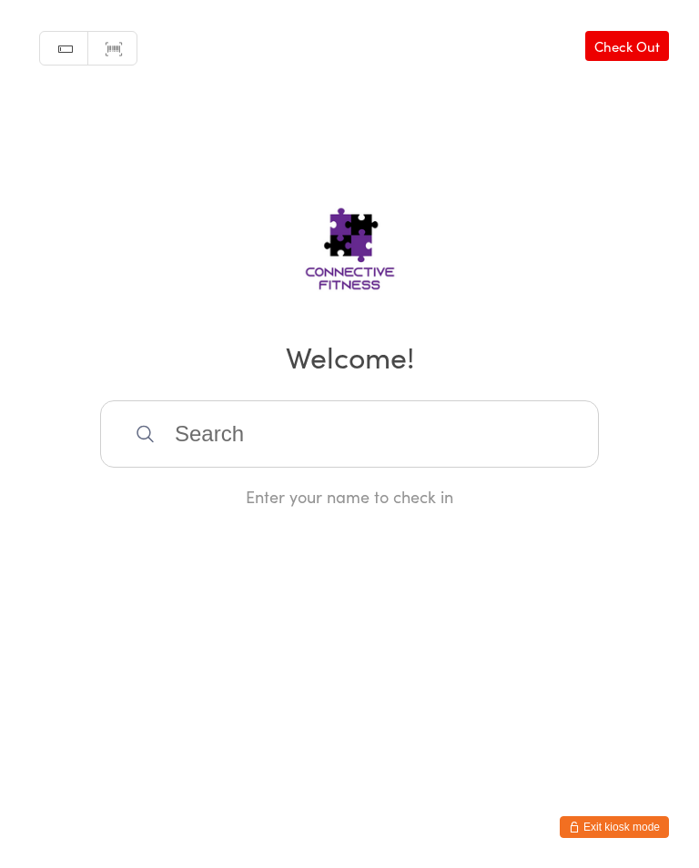
click at [446, 431] on input "search" at bounding box center [349, 433] width 499 height 67
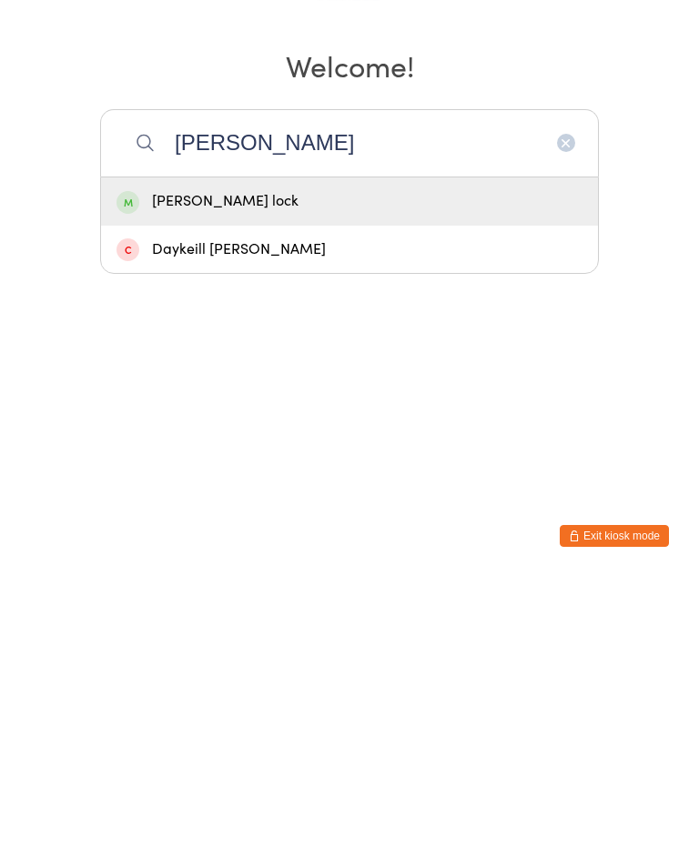
type input "Dill"
click at [386, 480] on div "dillon lock" at bounding box center [349, 492] width 466 height 25
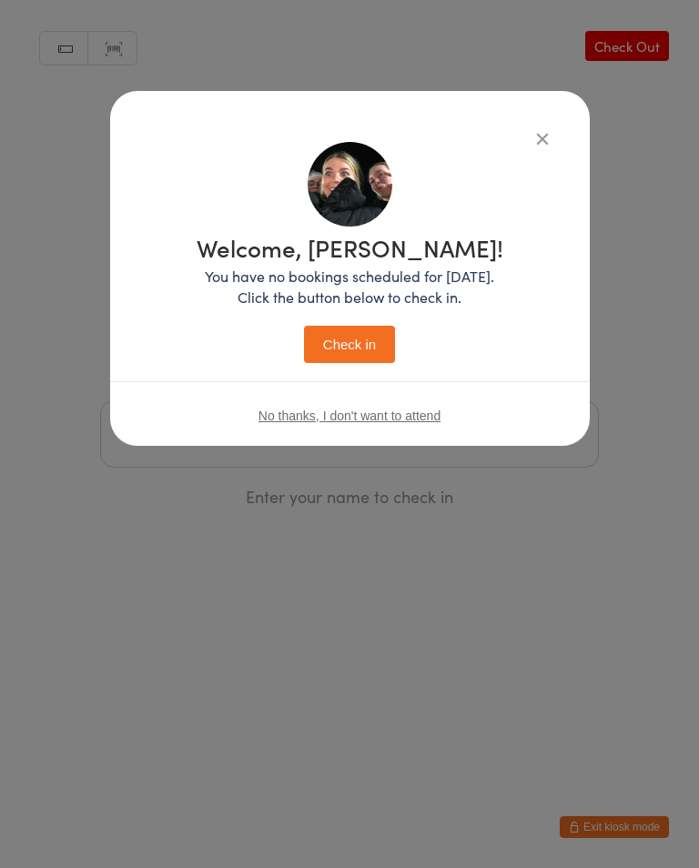
click at [366, 342] on button "Check in" at bounding box center [349, 344] width 91 height 37
